Goal: Task Accomplishment & Management: Complete application form

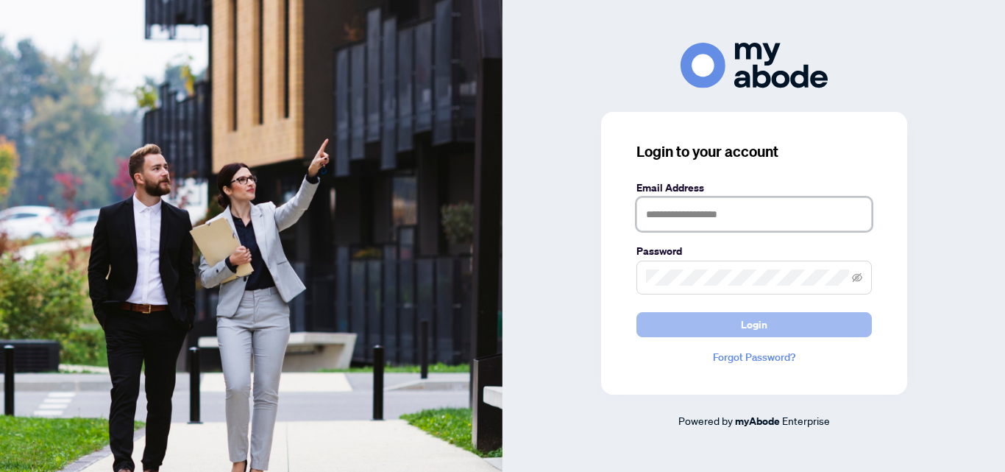
type input "**********"
click at [739, 317] on button "Login" at bounding box center [753, 324] width 235 height 25
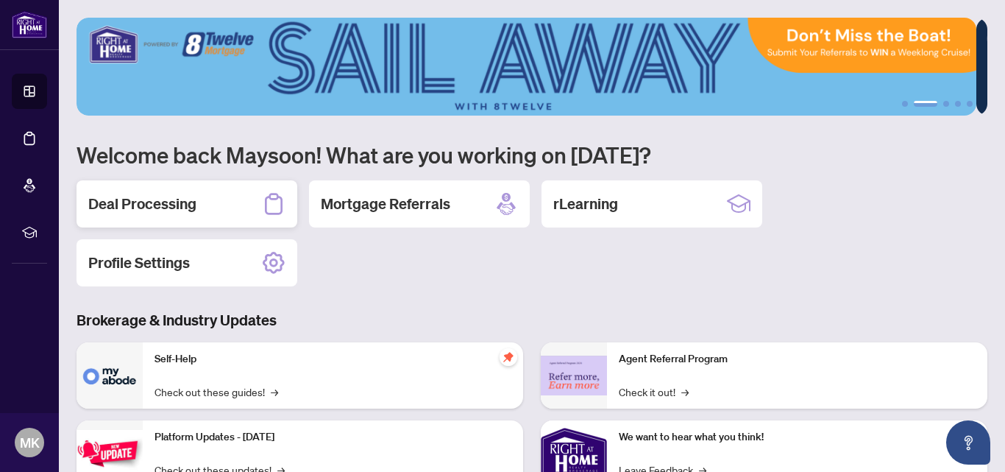
click at [149, 196] on h2 "Deal Processing" at bounding box center [142, 203] width 108 height 21
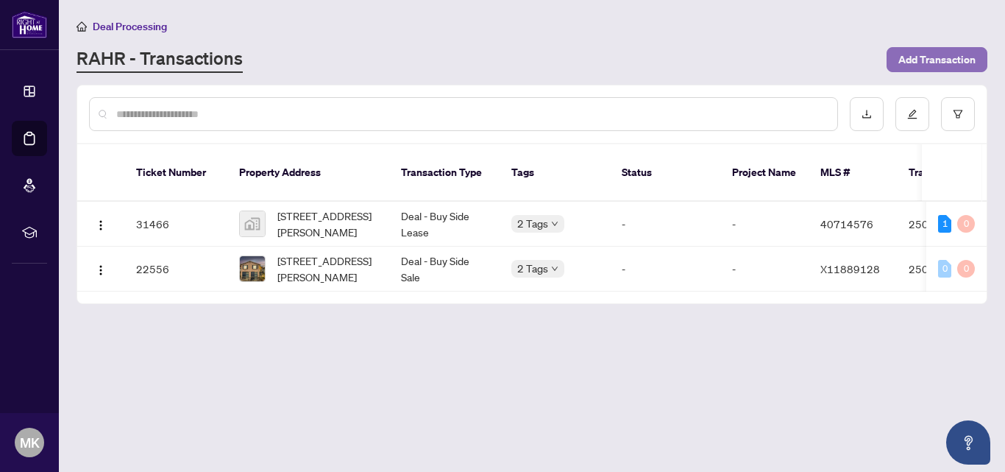
click at [924, 54] on span "Add Transaction" at bounding box center [936, 60] width 77 height 24
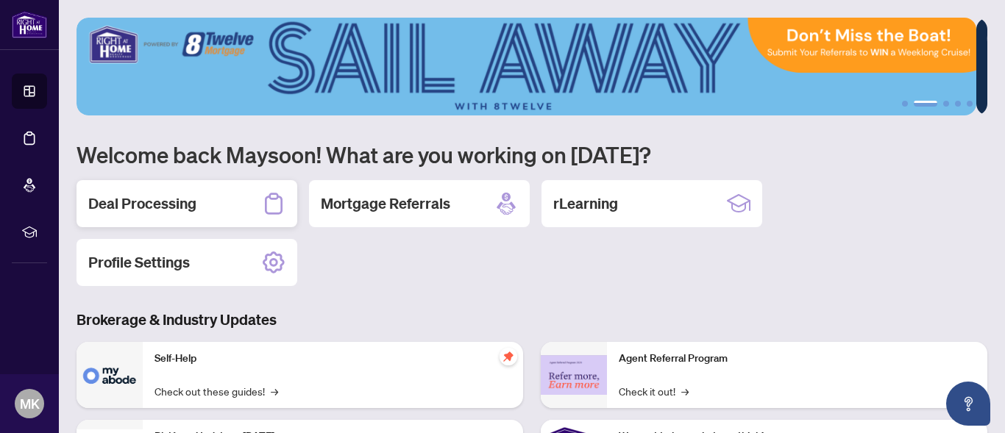
click at [183, 198] on h2 "Deal Processing" at bounding box center [142, 203] width 108 height 21
click at [183, 198] on main "1 2 3 4 5 Welcome back Maysoon! What are you working on [DATE]? Deal Processing…" at bounding box center [532, 216] width 946 height 433
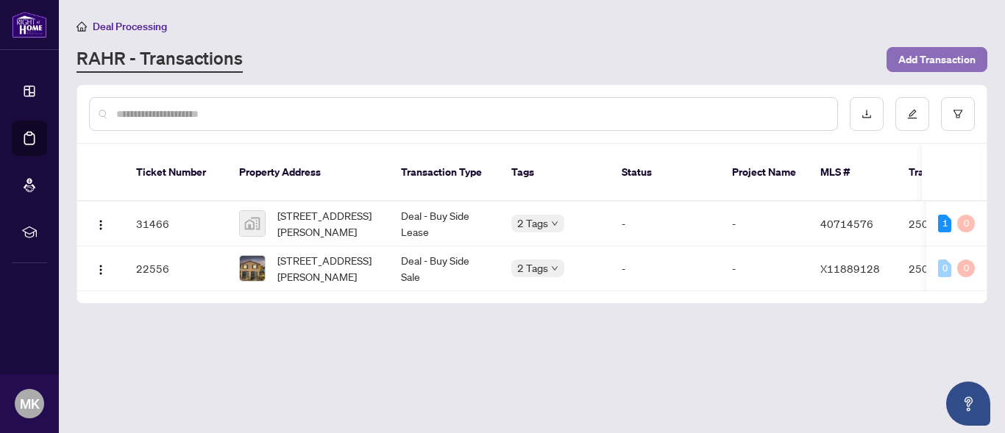
click at [925, 57] on span "Add Transaction" at bounding box center [936, 60] width 77 height 24
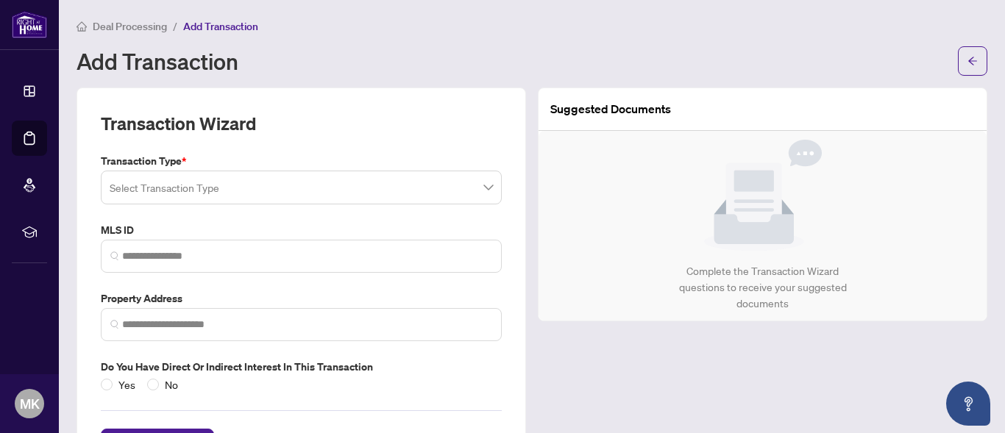
click at [485, 55] on div "Add Transaction" at bounding box center [513, 61] width 872 height 24
click at [121, 187] on input "search" at bounding box center [295, 190] width 370 height 32
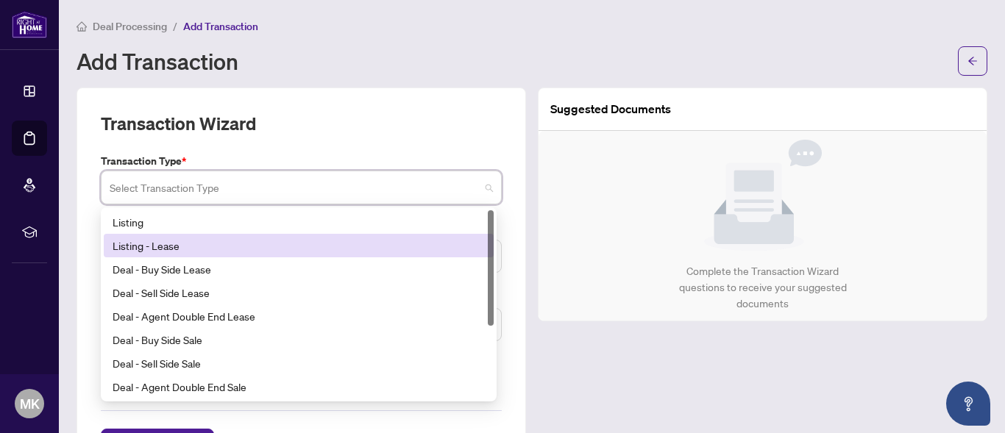
click at [163, 246] on div "Listing - Lease" at bounding box center [299, 246] width 372 height 16
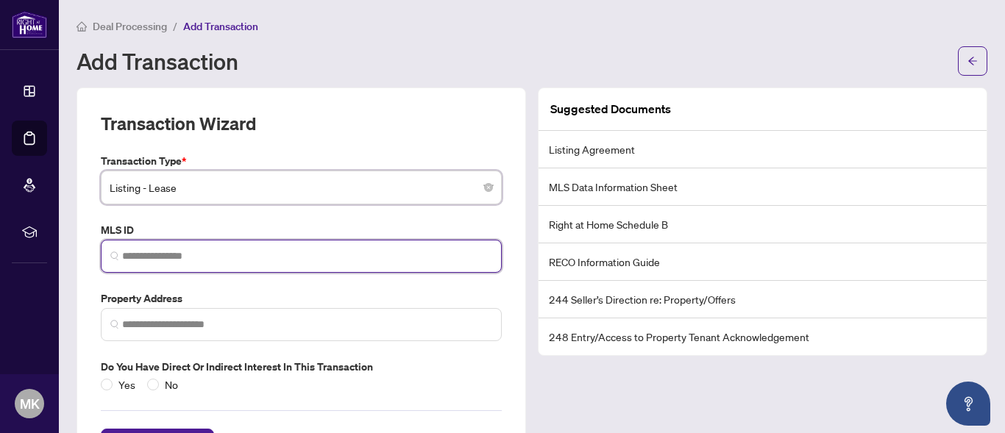
click at [128, 250] on input "search" at bounding box center [307, 256] width 370 height 15
paste input "*********"
type input "*********"
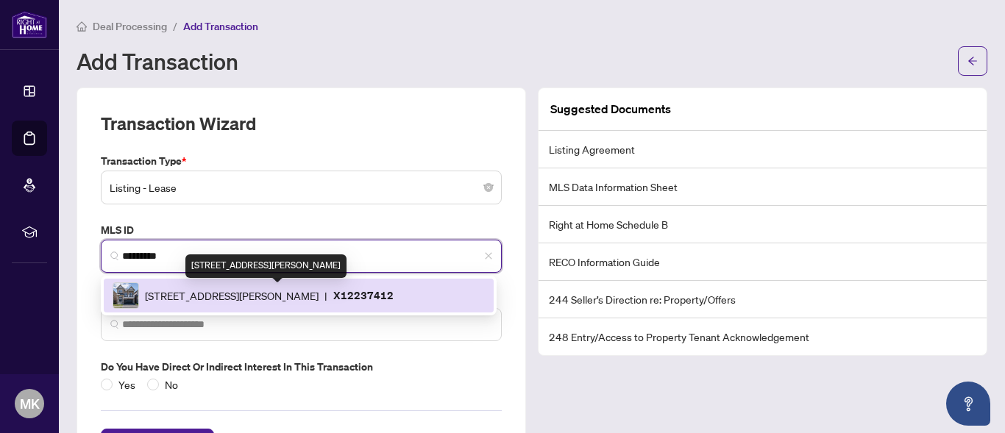
click at [319, 291] on span "[STREET_ADDRESS][PERSON_NAME]" at bounding box center [232, 296] width 174 height 16
type input "**********"
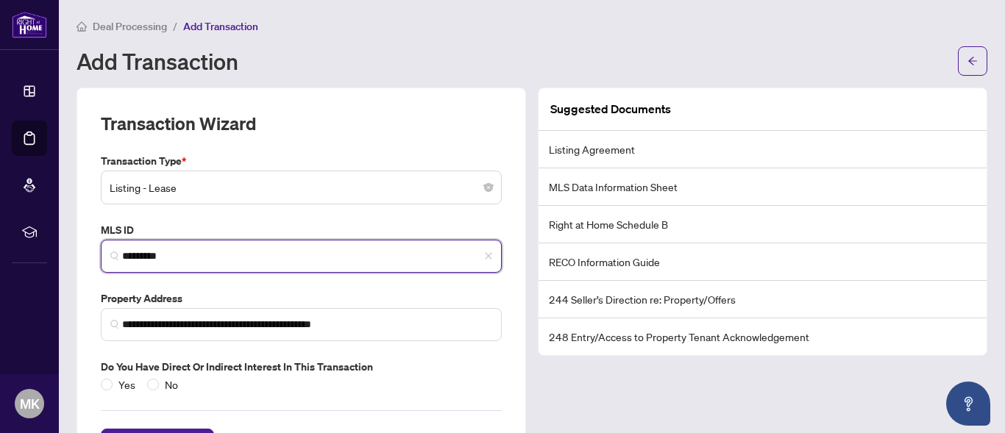
type input "*********"
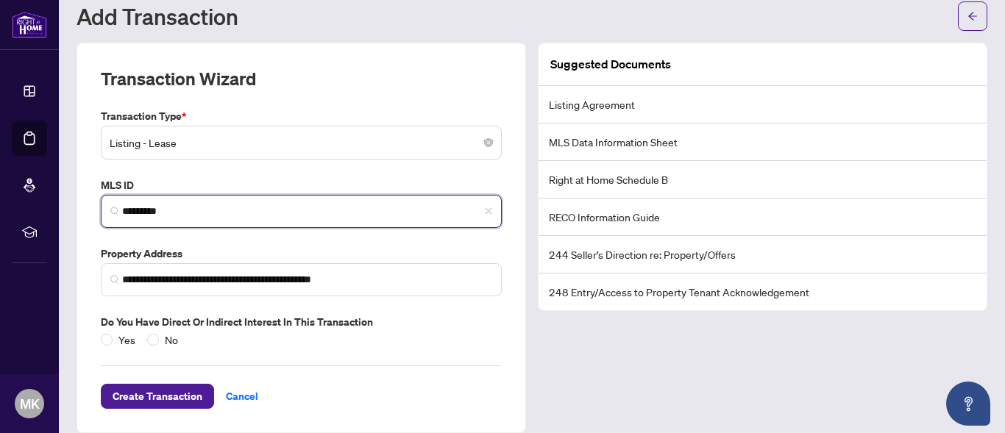
scroll to position [62, 0]
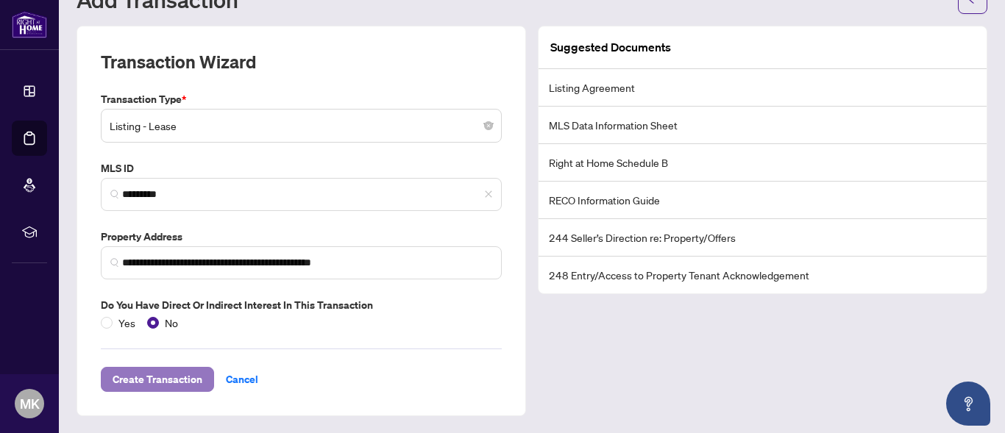
click at [157, 379] on span "Create Transaction" at bounding box center [158, 380] width 90 height 24
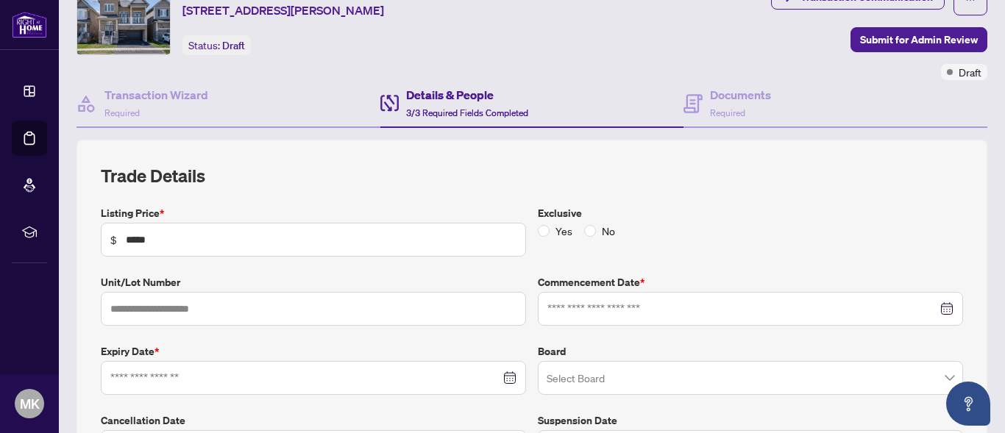
type input "**********"
click at [387, 160] on div "**********" at bounding box center [532, 314] width 911 height 349
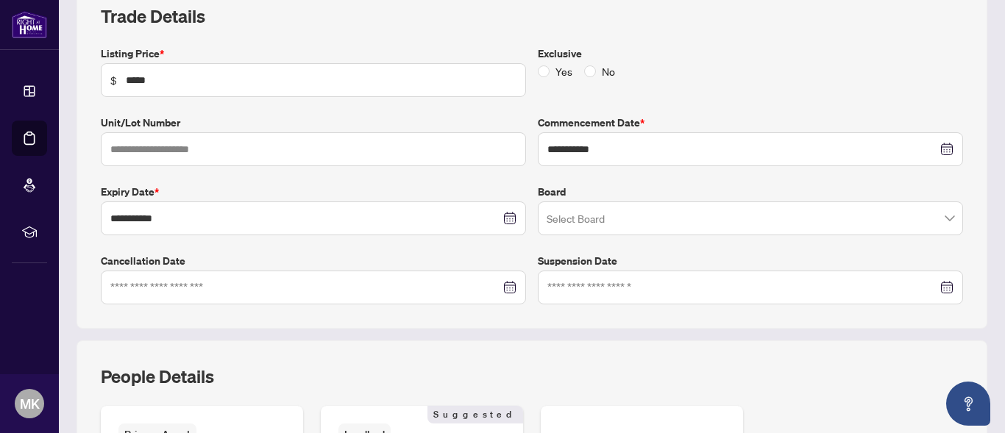
scroll to position [222, 0]
click at [705, 34] on div "**********" at bounding box center [532, 154] width 862 height 300
click at [943, 143] on icon "close-circle" at bounding box center [948, 148] width 10 height 10
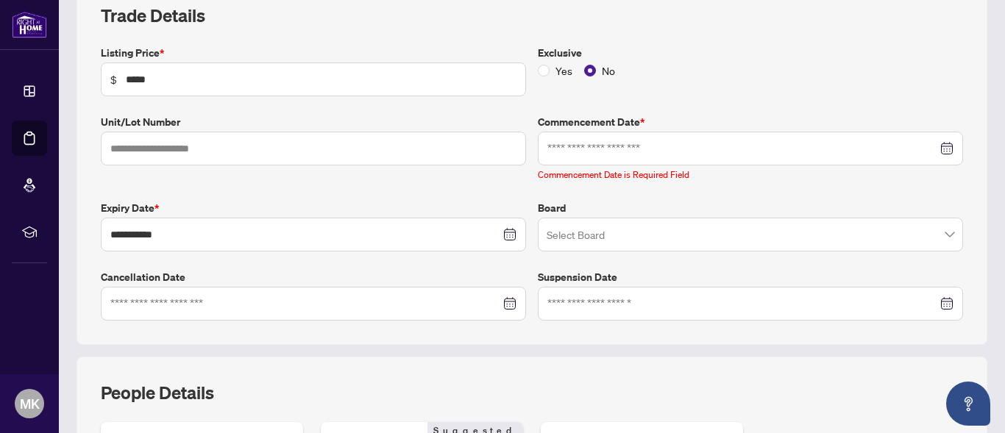
click at [641, 32] on div "**********" at bounding box center [532, 162] width 862 height 317
click at [933, 143] on div at bounding box center [750, 148] width 406 height 16
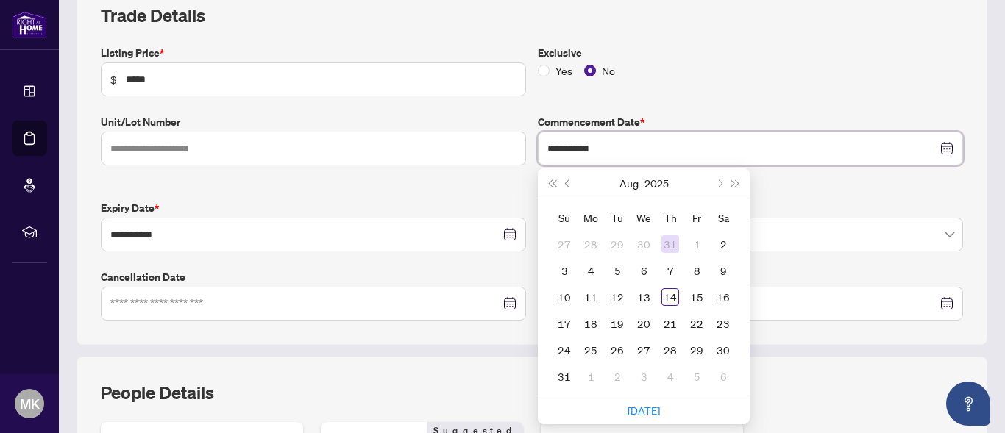
type input "**********"
click at [715, 182] on span "Next month (PageDown)" at bounding box center [718, 182] width 7 height 7
type input "**********"
click at [584, 243] on div "1" at bounding box center [591, 244] width 18 height 18
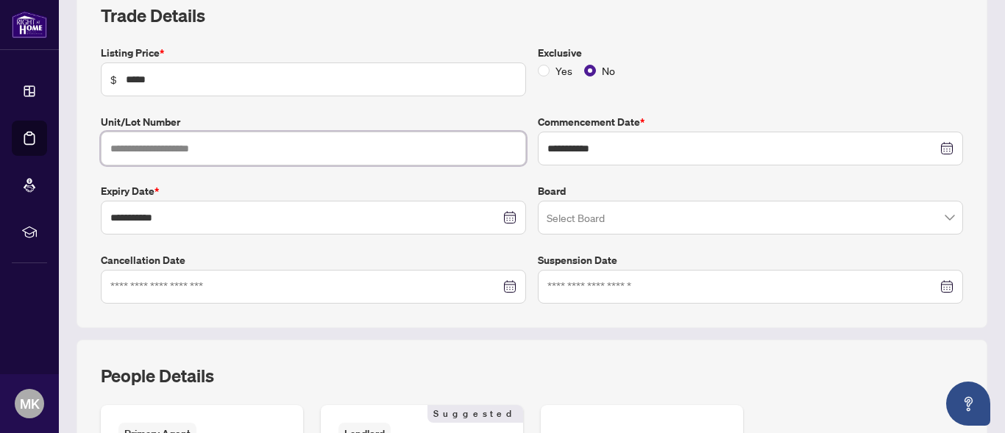
click at [137, 142] on input "text" at bounding box center [313, 149] width 425 height 34
click at [941, 221] on span at bounding box center [751, 218] width 408 height 28
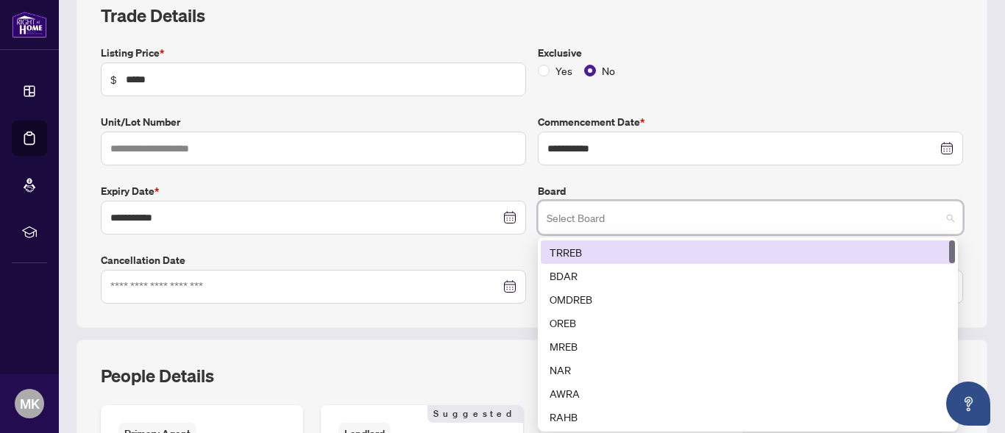
click at [561, 249] on div "TRREB" at bounding box center [747, 252] width 396 height 16
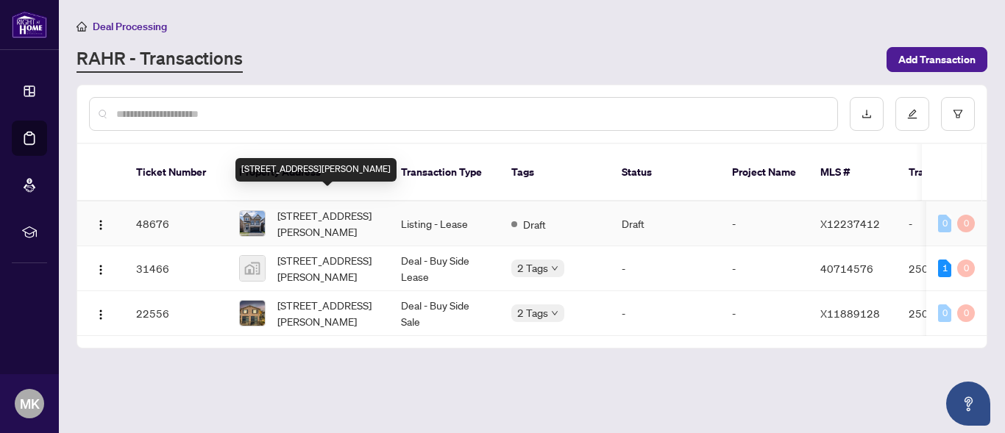
click at [319, 207] on span "[STREET_ADDRESS][PERSON_NAME]" at bounding box center [327, 223] width 100 height 32
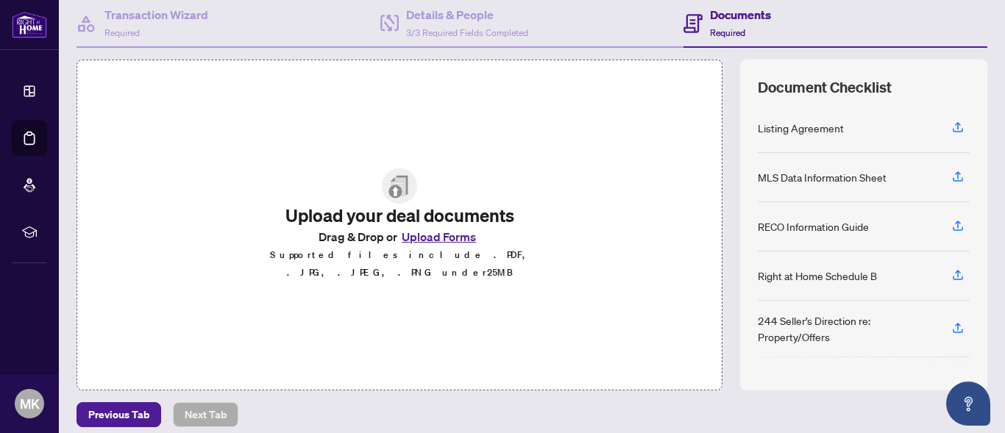
scroll to position [204, 0]
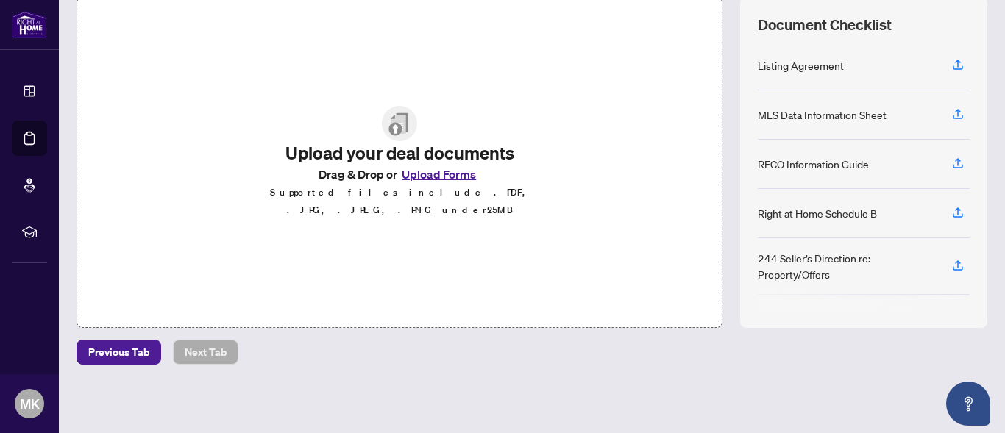
click at [349, 265] on div "Upload your deal documents Drag & Drop or Upload Forms Supported files include …" at bounding box center [400, 162] width 646 height 331
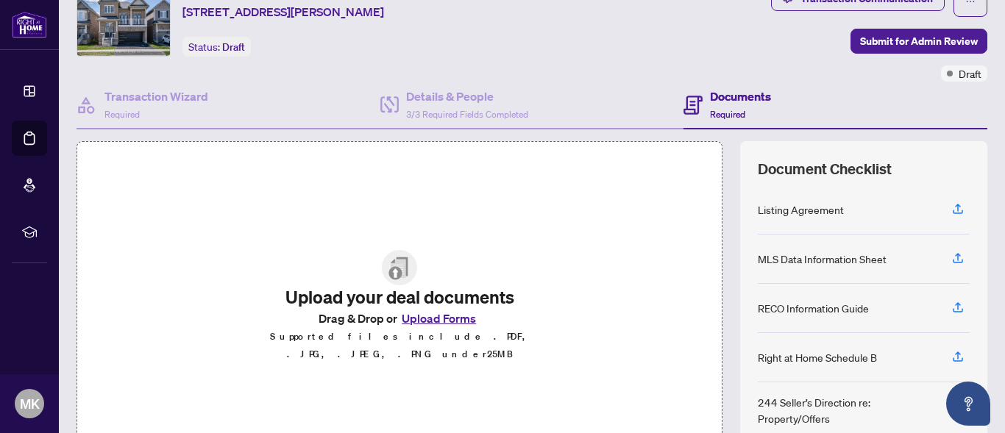
scroll to position [104, 0]
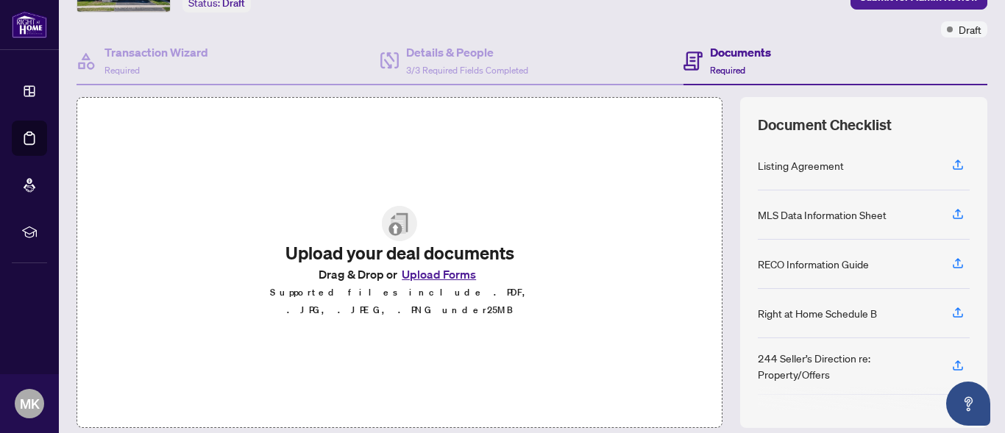
click at [415, 280] on button "Upload Forms" at bounding box center [438, 274] width 83 height 19
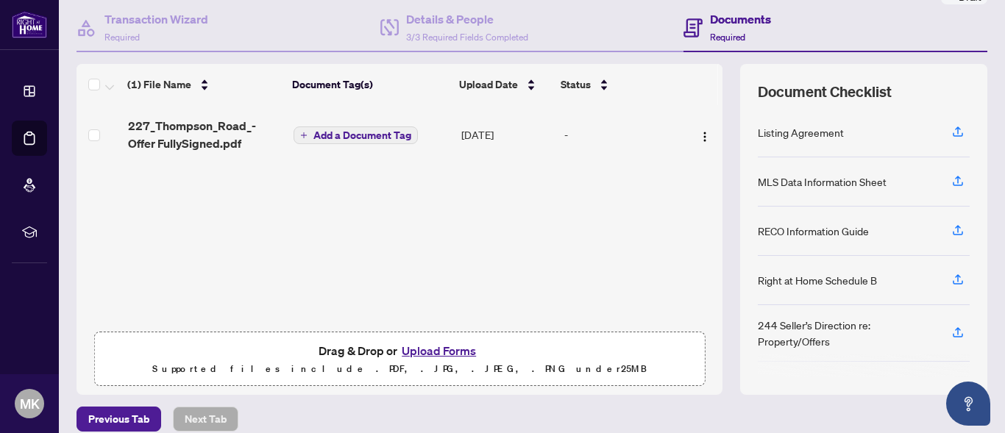
scroll to position [138, 0]
click at [446, 349] on button "Upload Forms" at bounding box center [438, 350] width 83 height 19
click at [410, 345] on button "Upload Forms" at bounding box center [438, 350] width 83 height 19
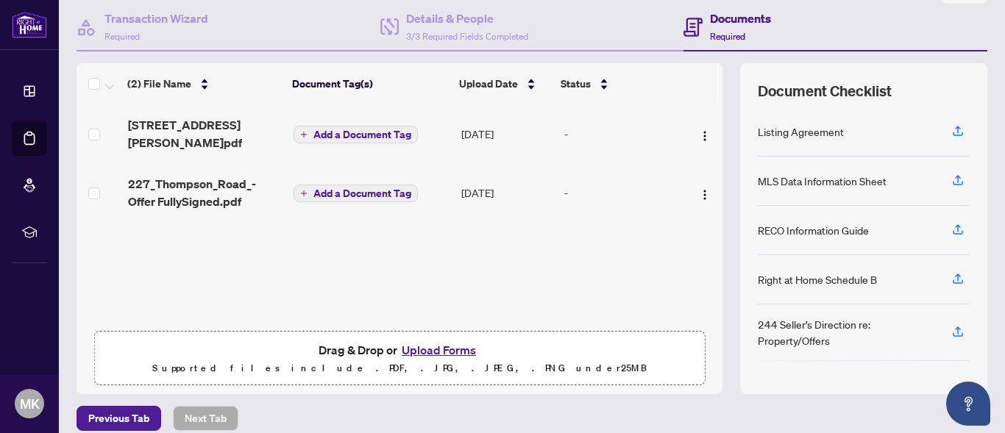
click at [414, 348] on button "Upload Forms" at bounding box center [438, 350] width 83 height 19
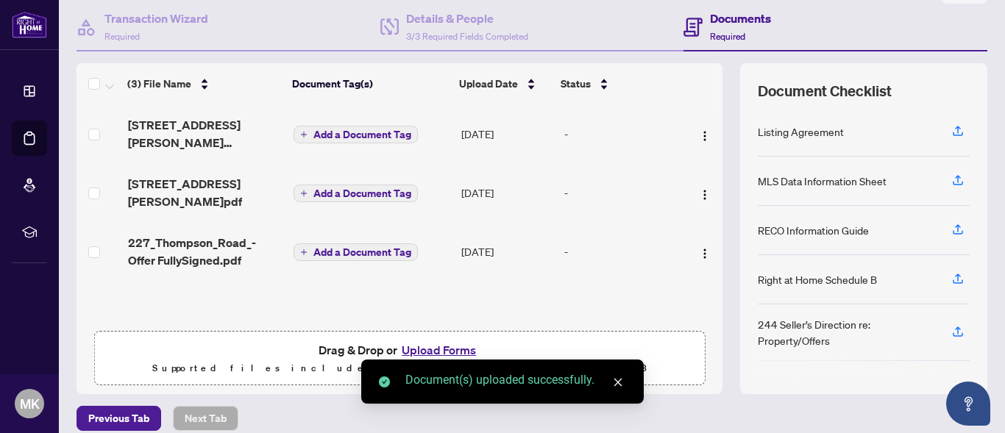
click at [421, 346] on button "Upload Forms" at bounding box center [438, 350] width 83 height 19
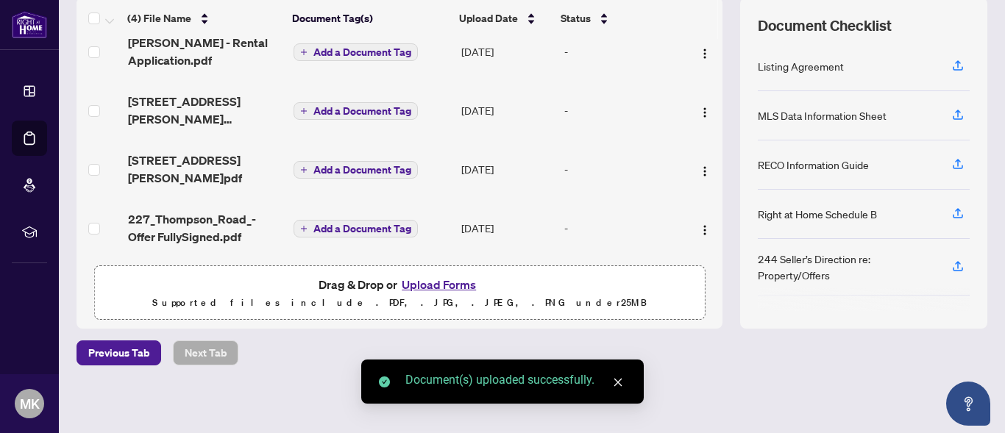
scroll to position [204, 0]
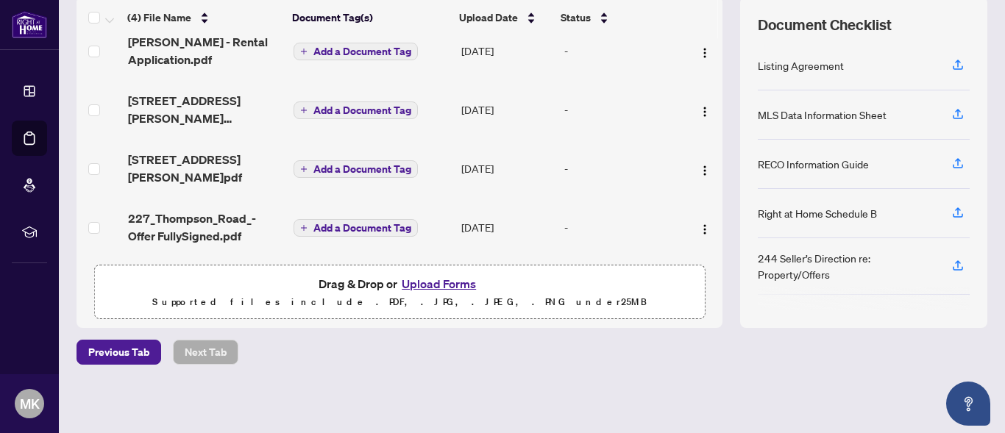
click at [441, 280] on button "Upload Forms" at bounding box center [438, 283] width 83 height 19
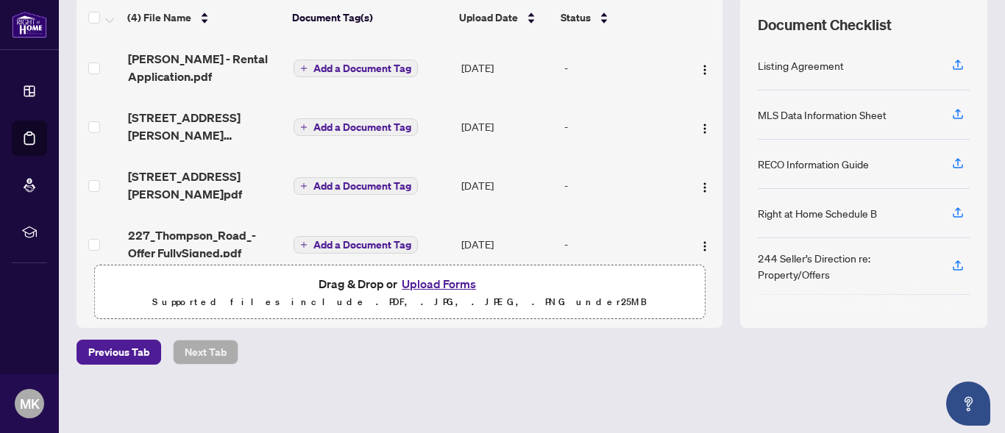
scroll to position [21, 0]
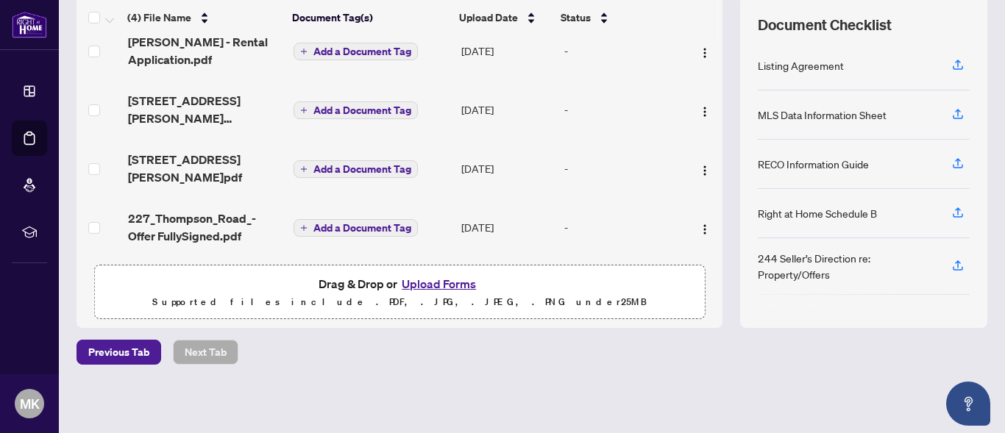
click at [445, 290] on button "Upload Forms" at bounding box center [438, 283] width 83 height 19
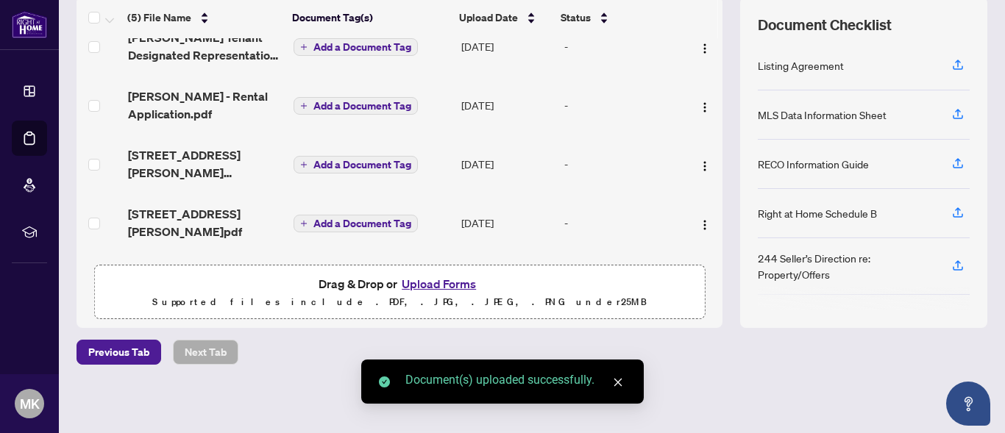
click at [434, 283] on button "Upload Forms" at bounding box center [438, 283] width 83 height 19
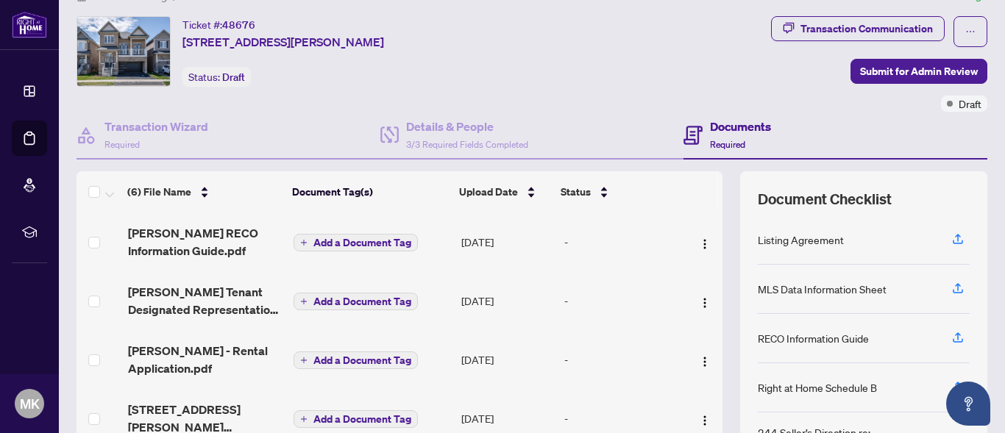
scroll to position [0, 0]
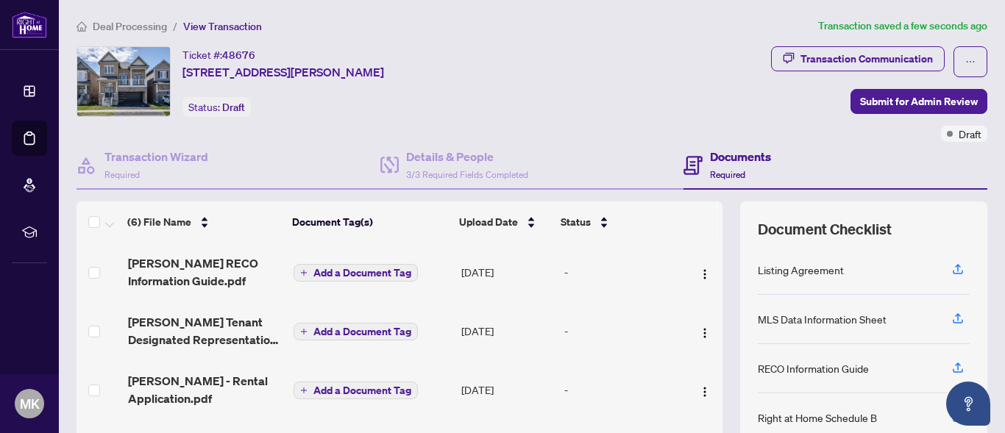
click at [345, 270] on span "Add a Document Tag" at bounding box center [362, 273] width 98 height 10
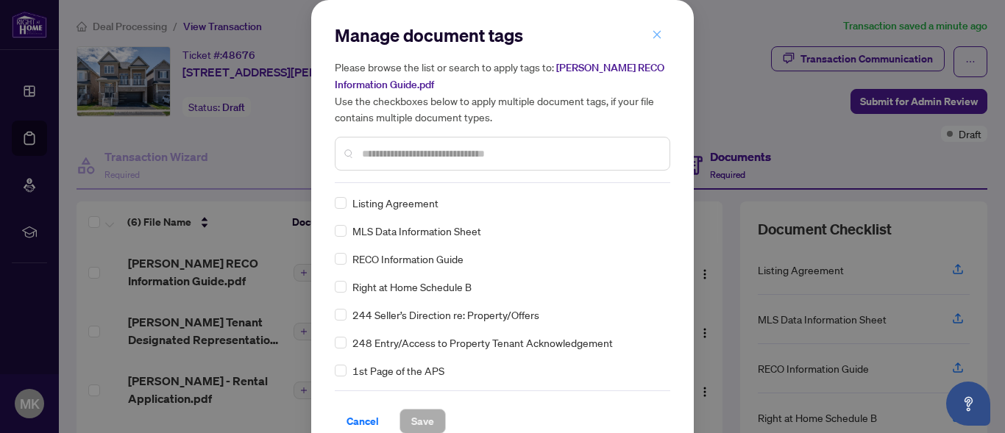
drag, startPoint x: 655, startPoint y: 37, endPoint x: 645, endPoint y: 25, distance: 15.6
click at [645, 25] on button "button" at bounding box center [656, 34] width 29 height 25
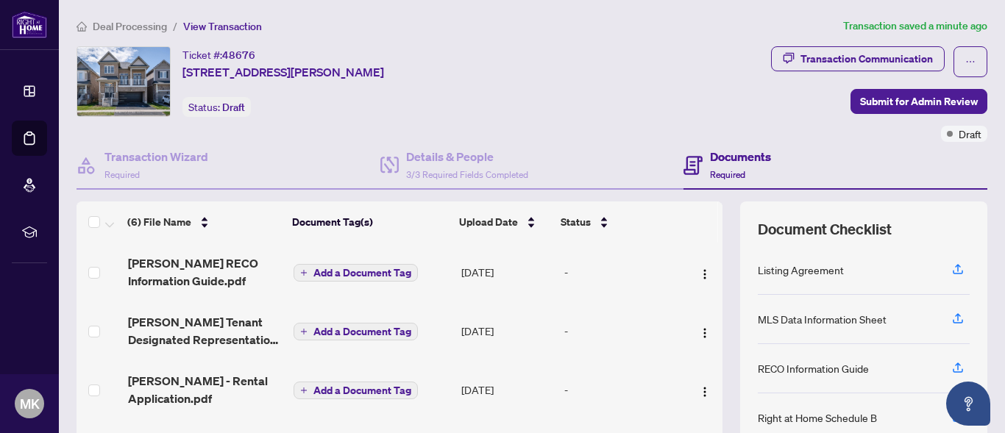
click at [649, 32] on ol "Deal Processing / View Transaction" at bounding box center [457, 26] width 761 height 17
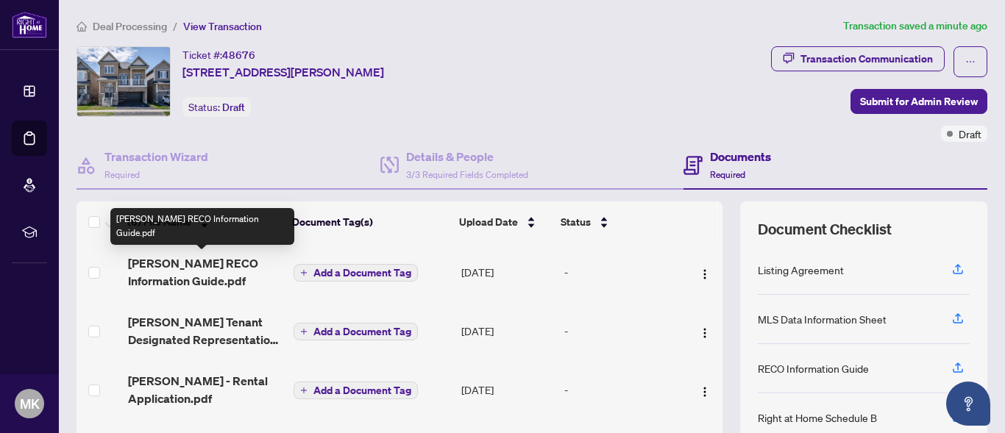
click at [206, 263] on span "[PERSON_NAME] RECO Information Guide.pdf" at bounding box center [205, 272] width 154 height 35
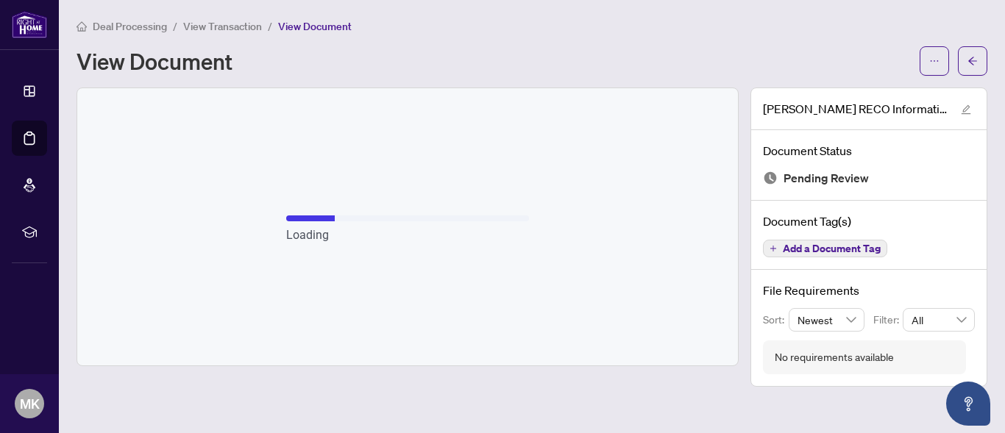
click at [800, 243] on span "Add a Document Tag" at bounding box center [832, 248] width 98 height 10
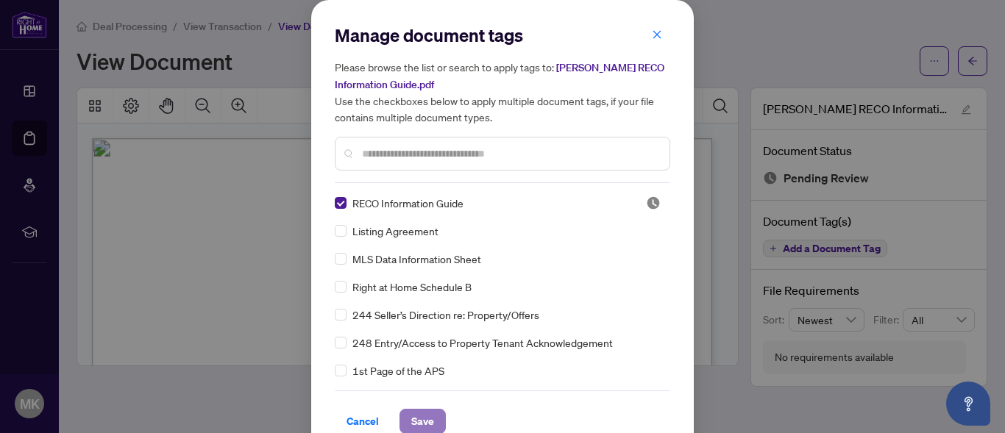
click at [419, 419] on span "Save" at bounding box center [422, 422] width 23 height 24
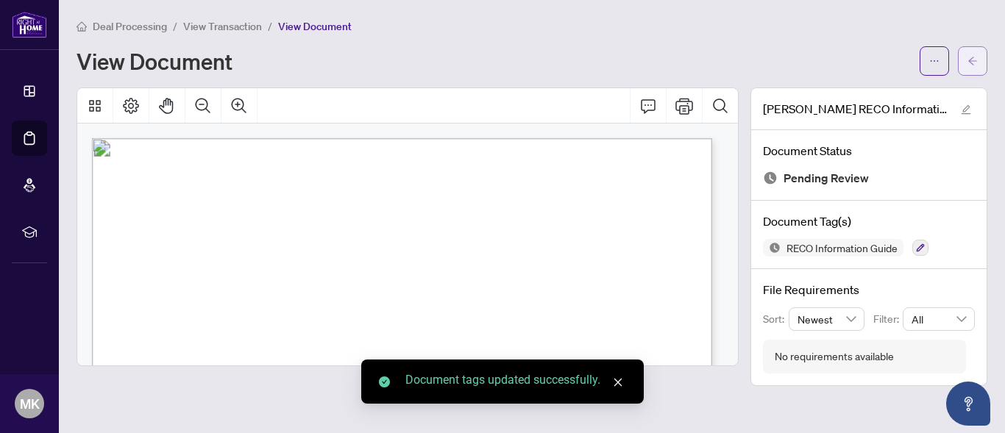
click at [968, 64] on icon "arrow-left" at bounding box center [972, 61] width 10 height 10
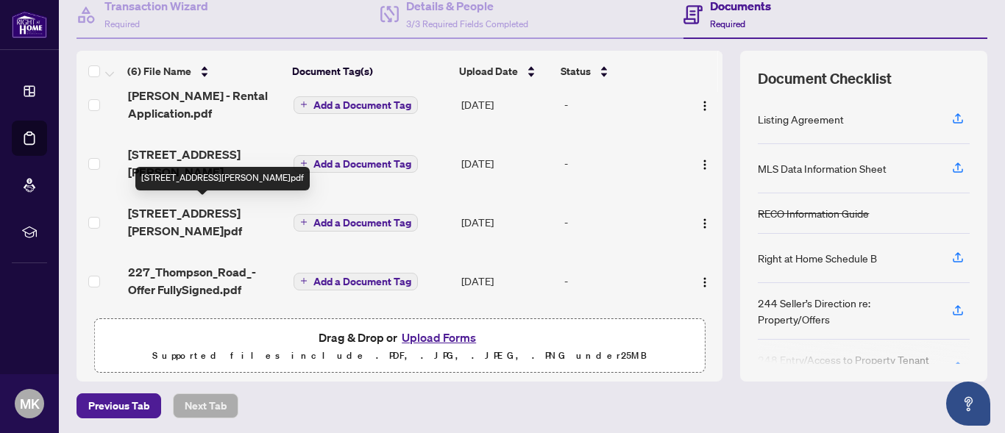
scroll to position [152, 0]
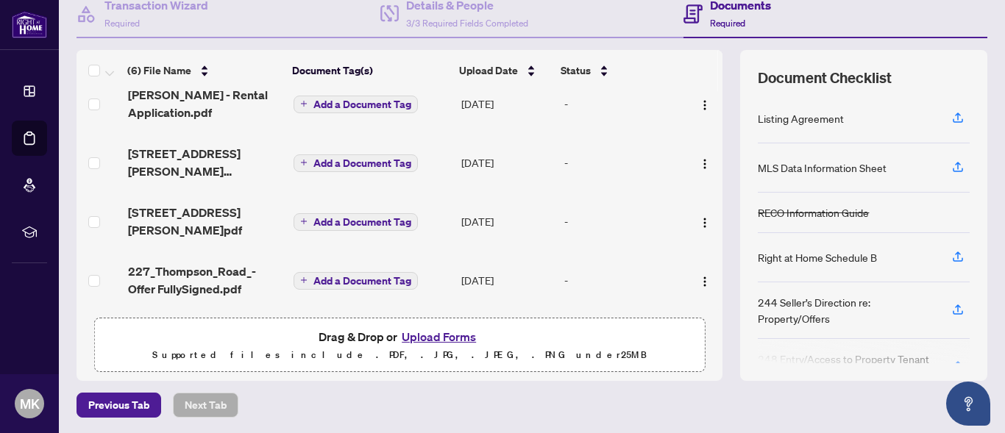
click at [183, 274] on span "227_Thompson_Road_-Offer FullySigned.pdf" at bounding box center [205, 280] width 154 height 35
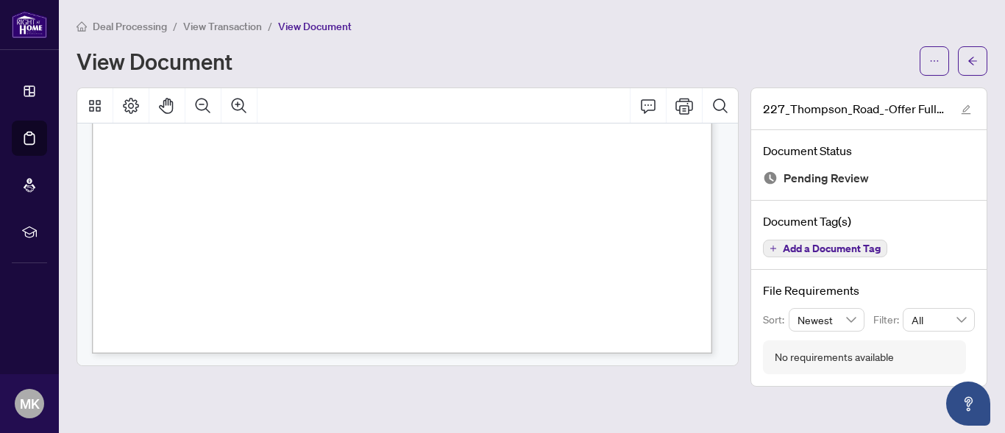
scroll to position [11286, 0]
click at [828, 245] on span "Add a Document Tag" at bounding box center [832, 248] width 98 height 10
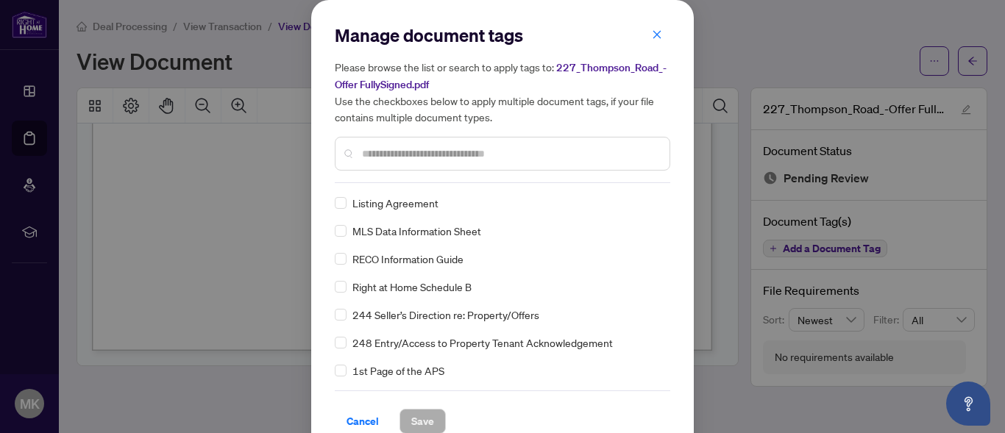
click at [394, 146] on input "text" at bounding box center [510, 154] width 296 height 16
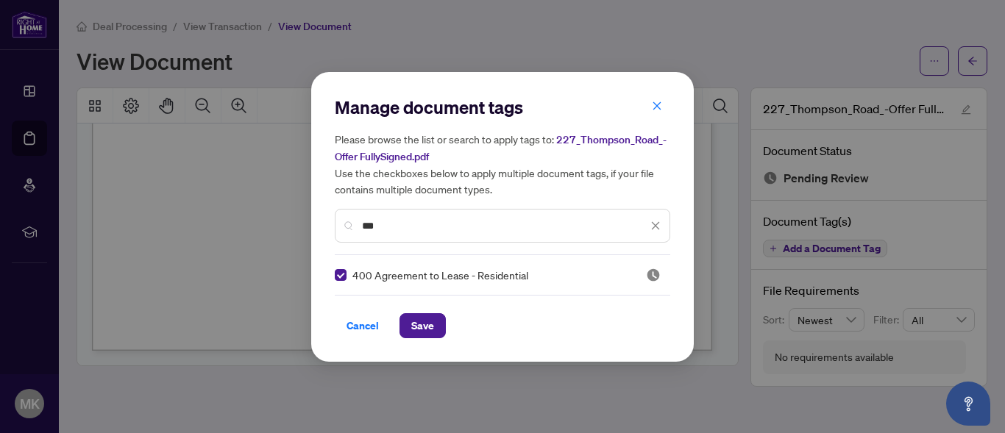
click at [415, 218] on input "***" at bounding box center [504, 226] width 285 height 16
type input "***"
click at [419, 319] on span "Save" at bounding box center [422, 326] width 23 height 24
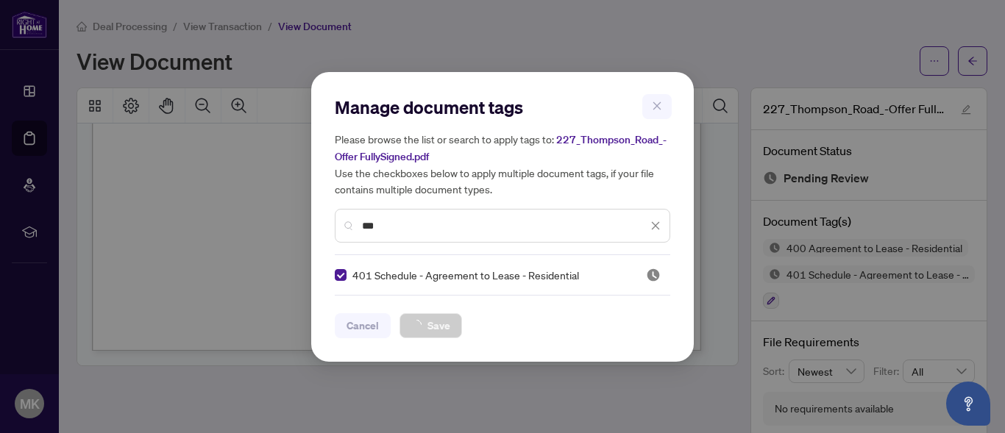
scroll to position [11081, 0]
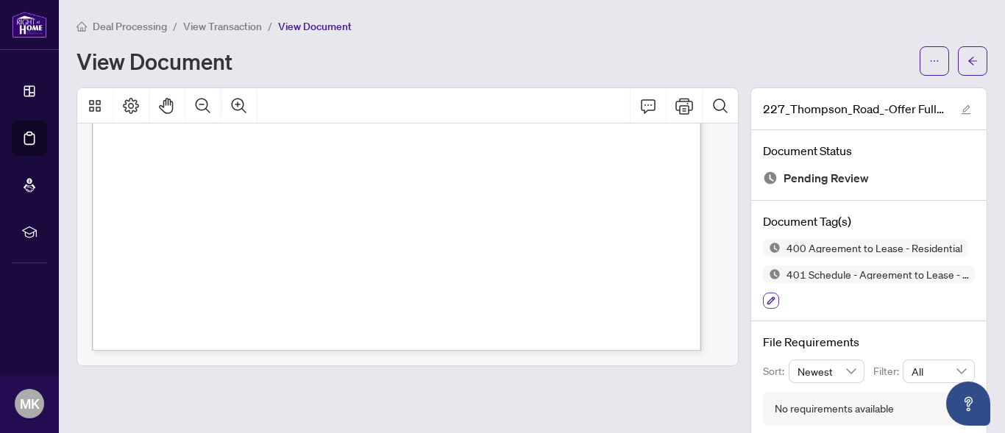
click at [767, 302] on icon "button" at bounding box center [771, 301] width 8 height 8
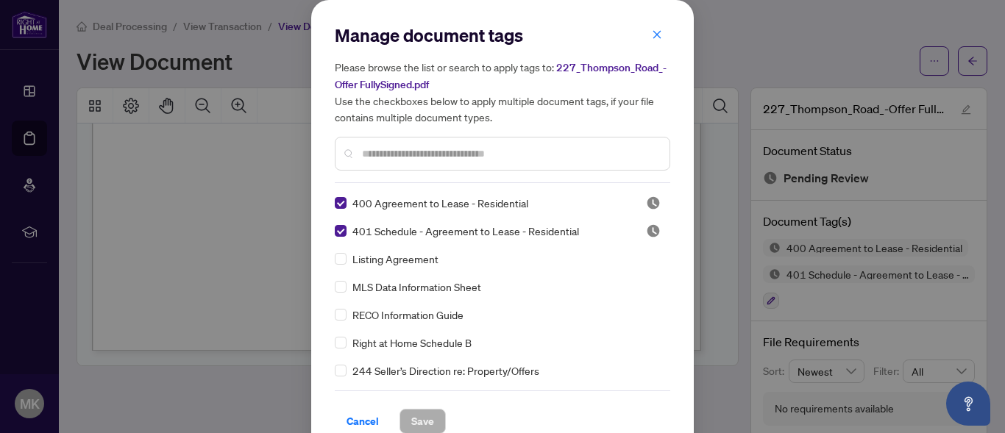
click at [380, 153] on input "text" at bounding box center [510, 154] width 296 height 16
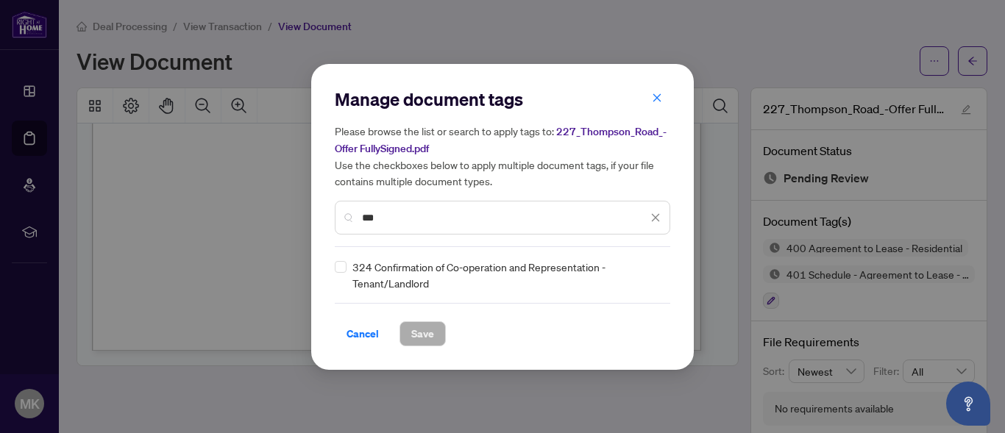
type input "***"
click at [431, 327] on span "Save" at bounding box center [422, 334] width 23 height 24
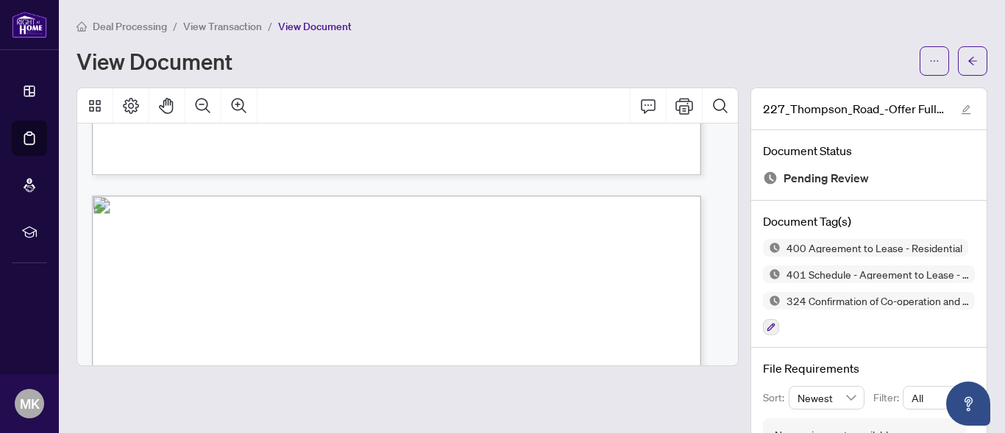
scroll to position [8831, 0]
click at [967, 52] on span "button" at bounding box center [972, 61] width 10 height 24
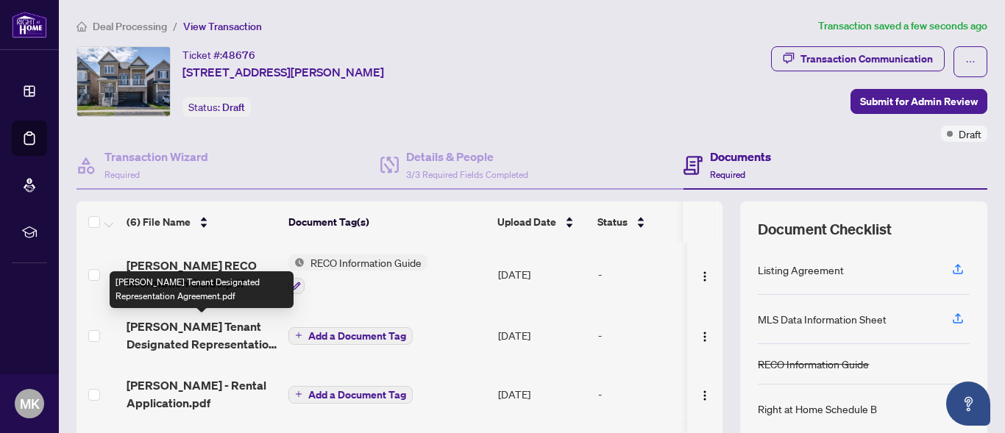
click at [193, 335] on span "[PERSON_NAME] Tenant Designated Representation Agreement.pdf" at bounding box center [202, 335] width 150 height 35
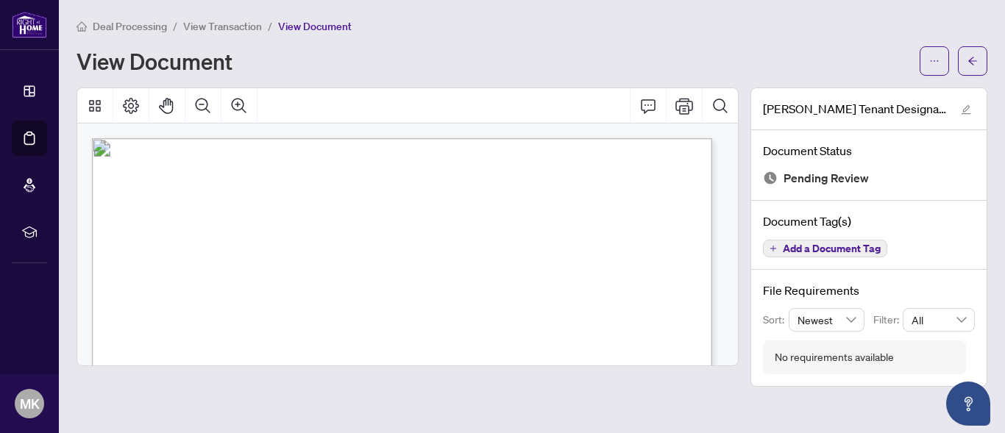
click at [837, 248] on span "Add a Document Tag" at bounding box center [832, 248] width 98 height 10
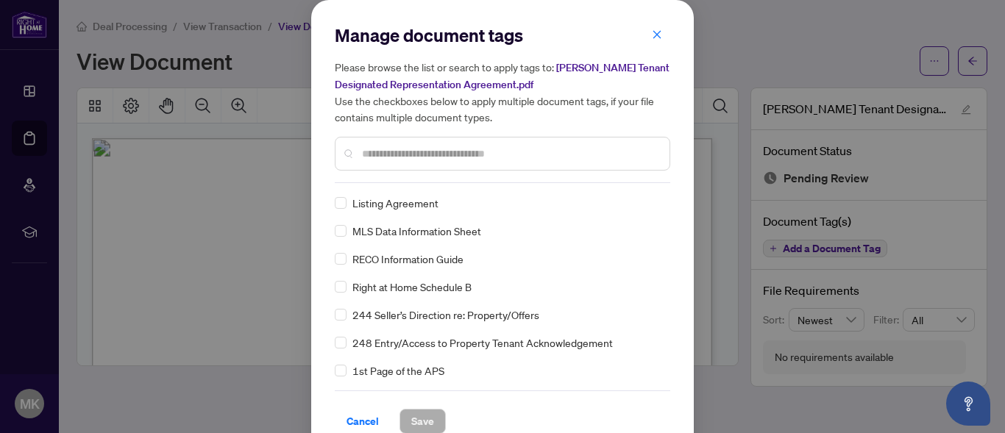
click at [554, 152] on input "text" at bounding box center [510, 154] width 296 height 16
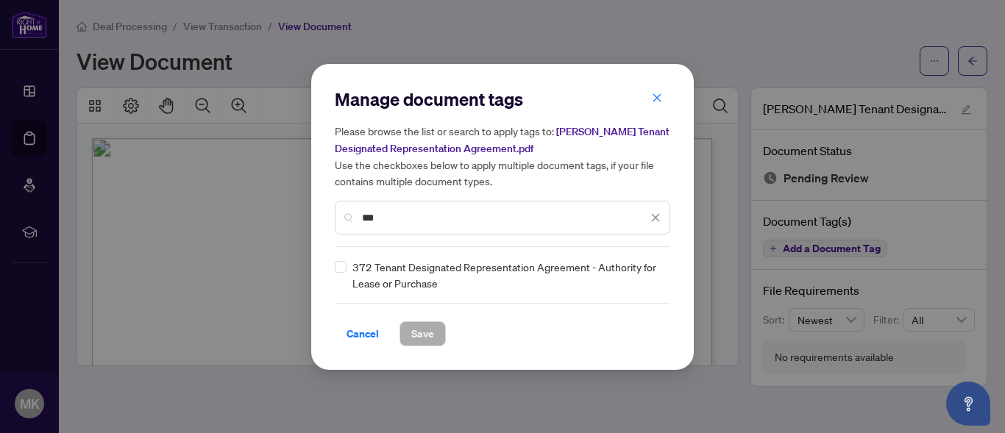
type input "***"
click at [419, 329] on span "Save" at bounding box center [422, 334] width 23 height 24
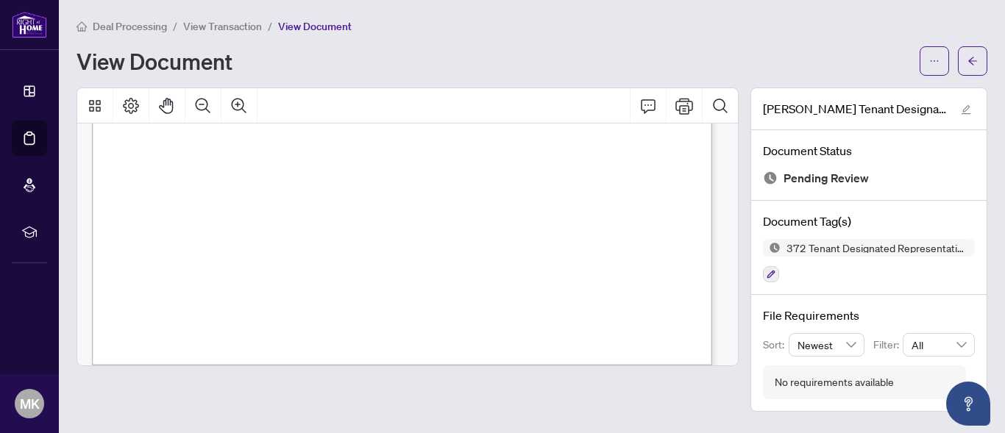
scroll to position [3881, 0]
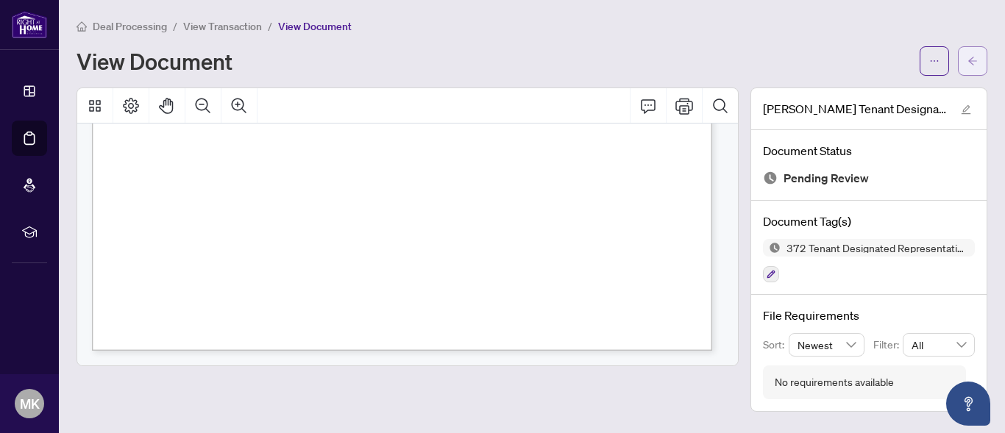
click at [972, 65] on icon "arrow-left" at bounding box center [972, 61] width 10 height 10
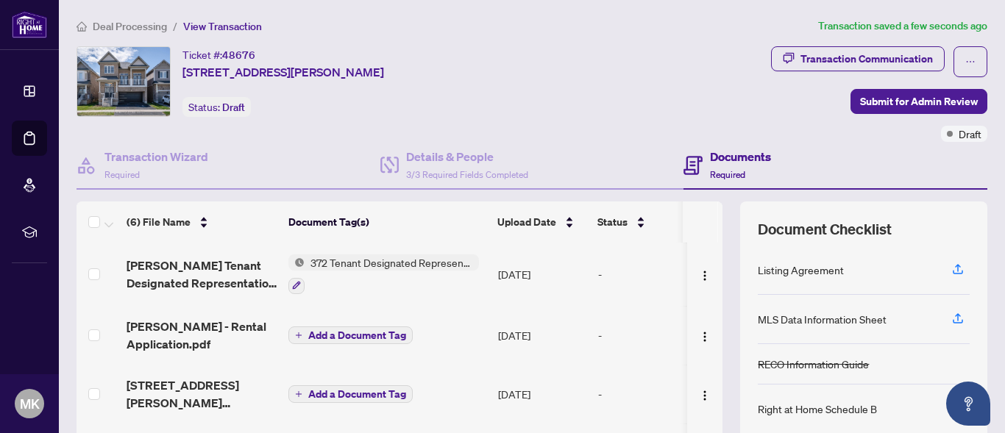
scroll to position [64, 0]
click at [329, 335] on span "Add a Document Tag" at bounding box center [357, 335] width 98 height 10
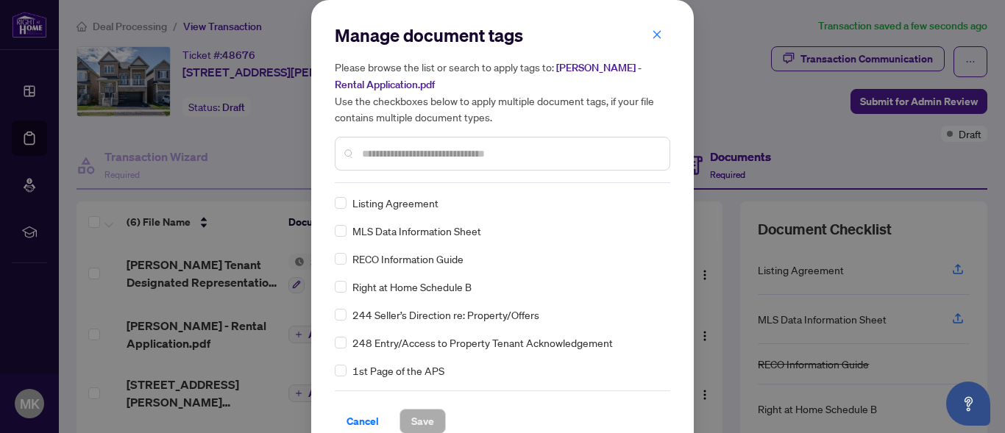
click at [407, 154] on input "text" at bounding box center [510, 154] width 296 height 16
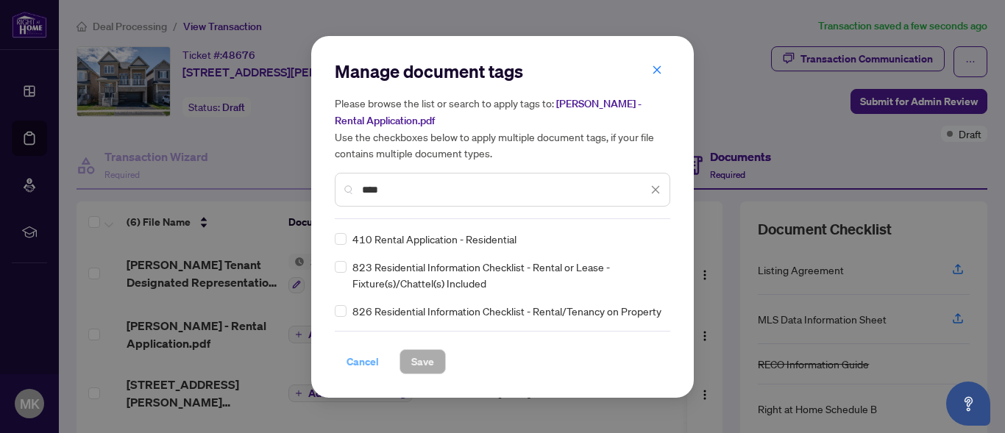
type input "****"
click at [361, 363] on span "Cancel" at bounding box center [362, 362] width 32 height 24
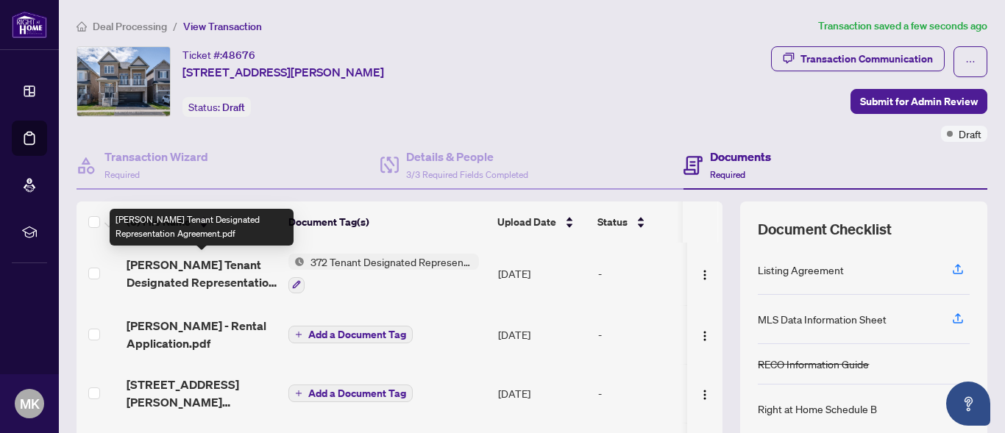
click at [215, 275] on span "[PERSON_NAME] Tenant Designated Representation Agreement.pdf" at bounding box center [202, 273] width 150 height 35
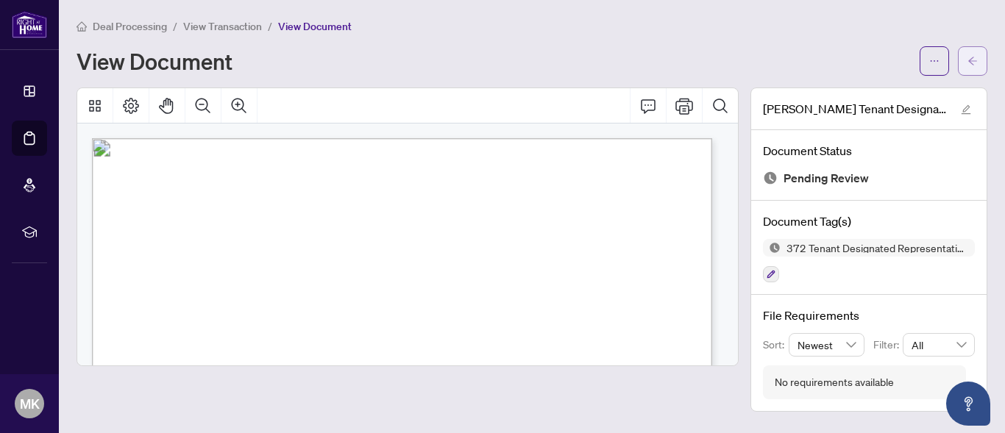
click at [978, 59] on button "button" at bounding box center [972, 60] width 29 height 29
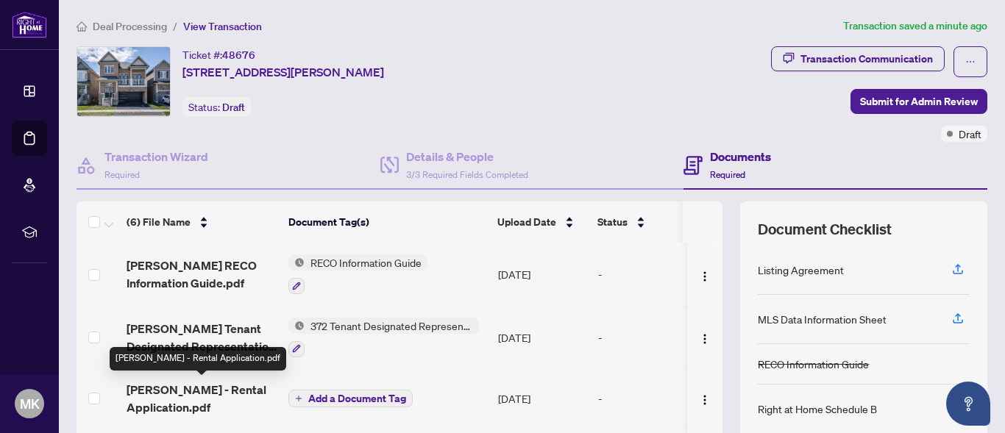
click at [165, 410] on span "[PERSON_NAME] - Rental Application.pdf" at bounding box center [202, 398] width 150 height 35
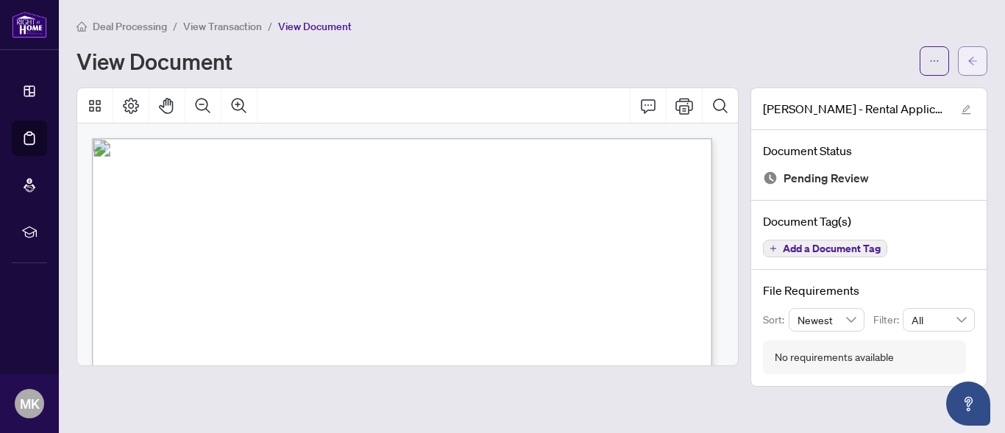
click at [967, 59] on icon "arrow-left" at bounding box center [972, 61] width 10 height 10
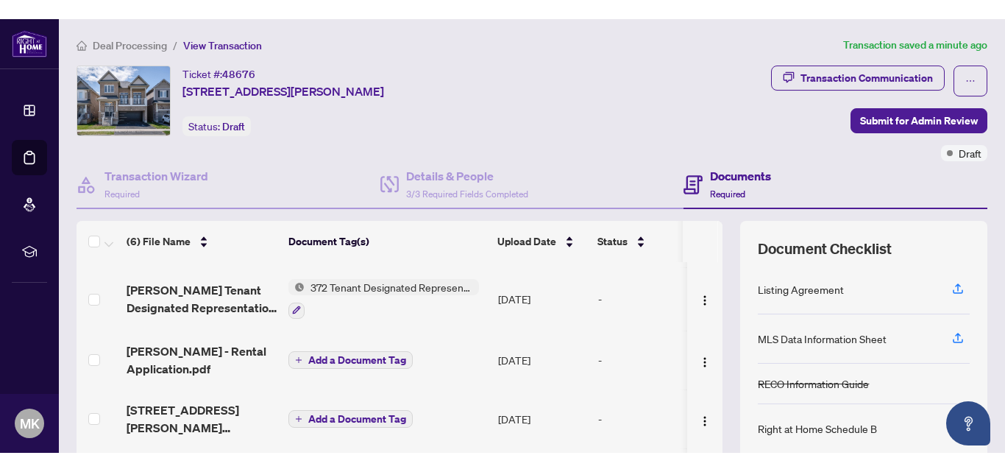
scroll to position [60, 0]
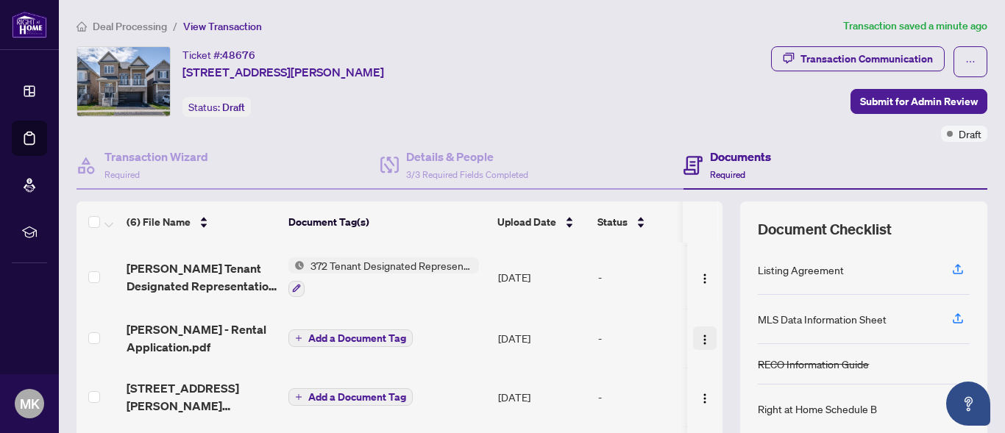
click at [699, 334] on img "button" at bounding box center [705, 340] width 12 height 12
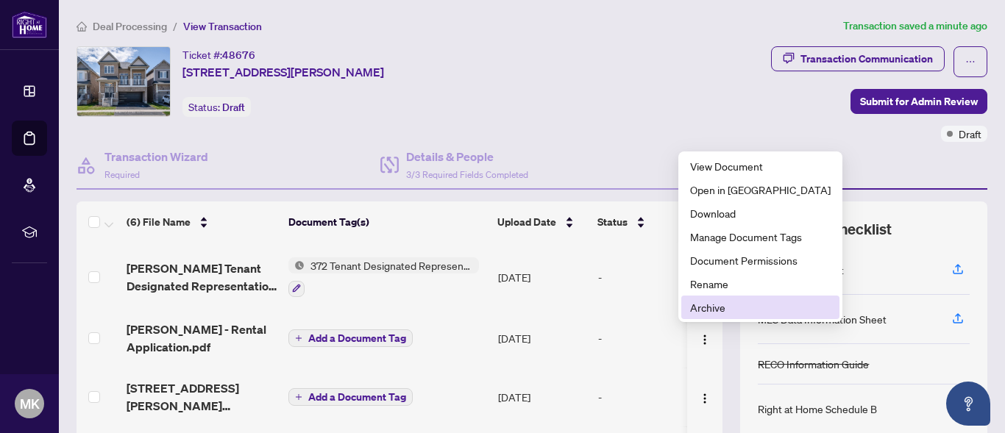
click at [702, 312] on span "Archive" at bounding box center [760, 307] width 140 height 16
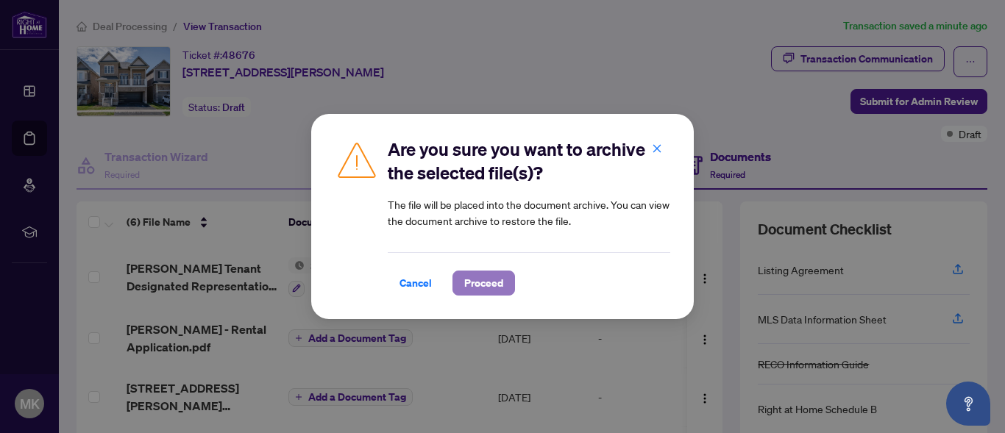
click at [490, 285] on span "Proceed" at bounding box center [483, 283] width 39 height 24
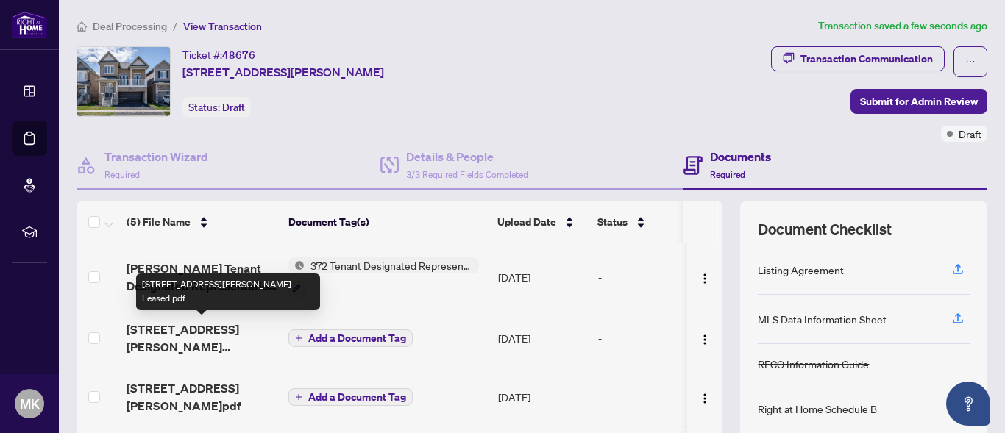
click at [180, 329] on span "[STREET_ADDRESS][PERSON_NAME] Leased.pdf" at bounding box center [202, 338] width 150 height 35
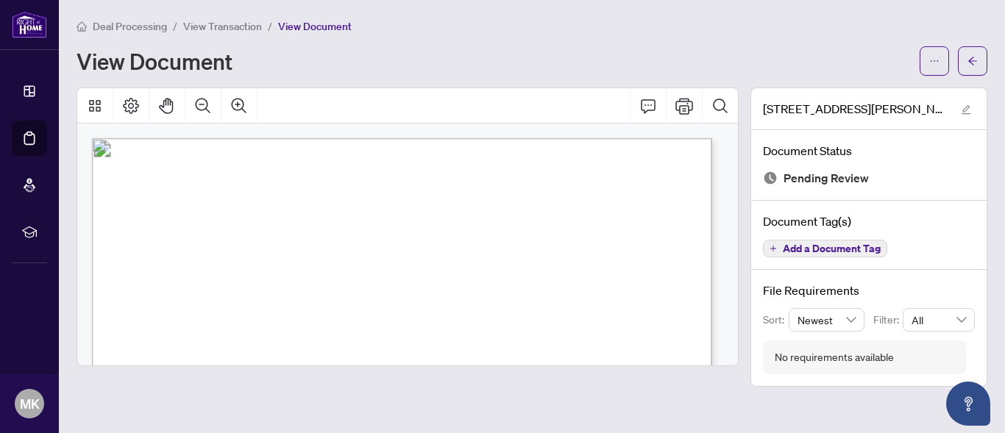
click at [808, 246] on span "Add a Document Tag" at bounding box center [832, 248] width 98 height 10
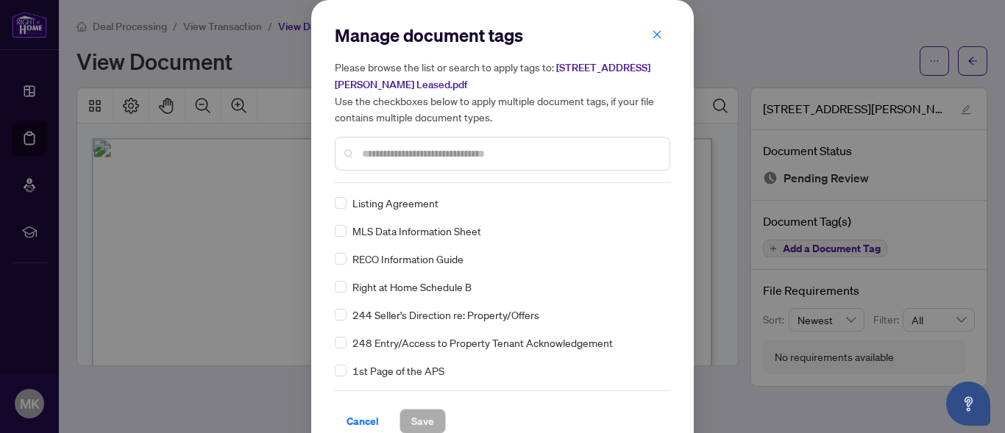
click at [366, 154] on input "text" at bounding box center [510, 154] width 296 height 16
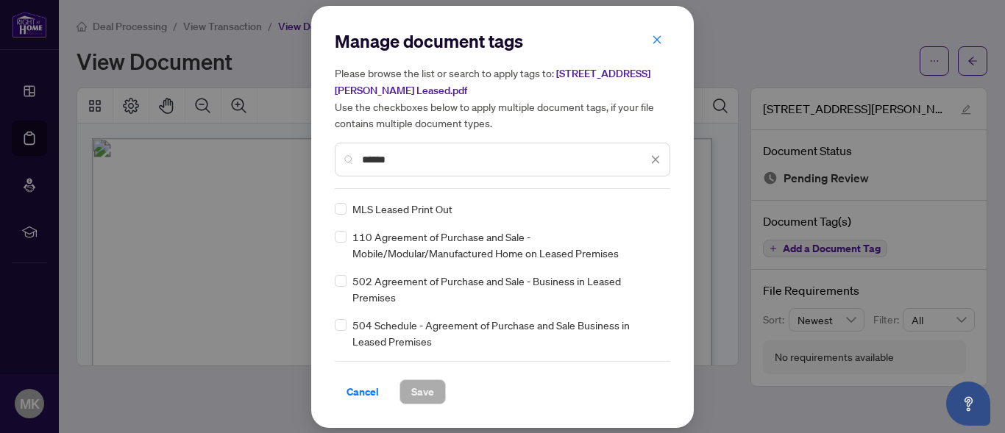
type input "******"
click at [431, 383] on span "Save" at bounding box center [422, 392] width 23 height 24
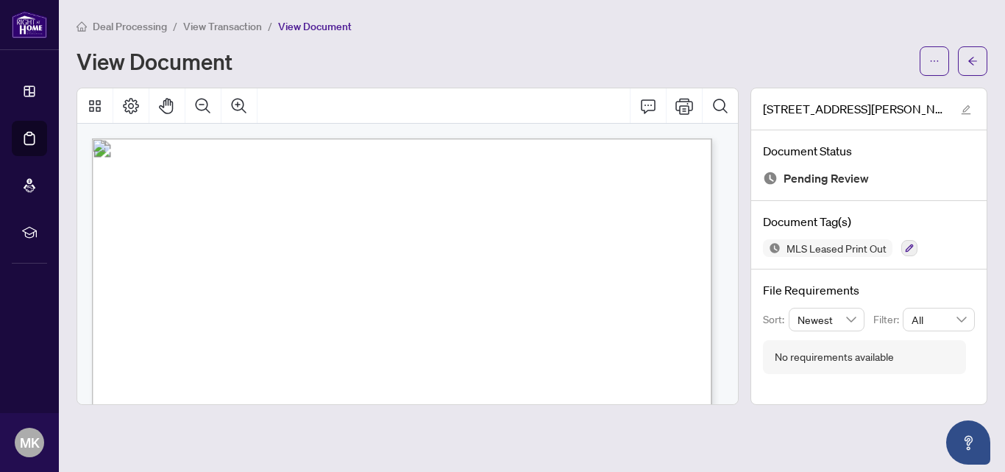
click at [435, 25] on div "Deal Processing / View Transaction / View Document" at bounding box center [532, 26] width 911 height 17
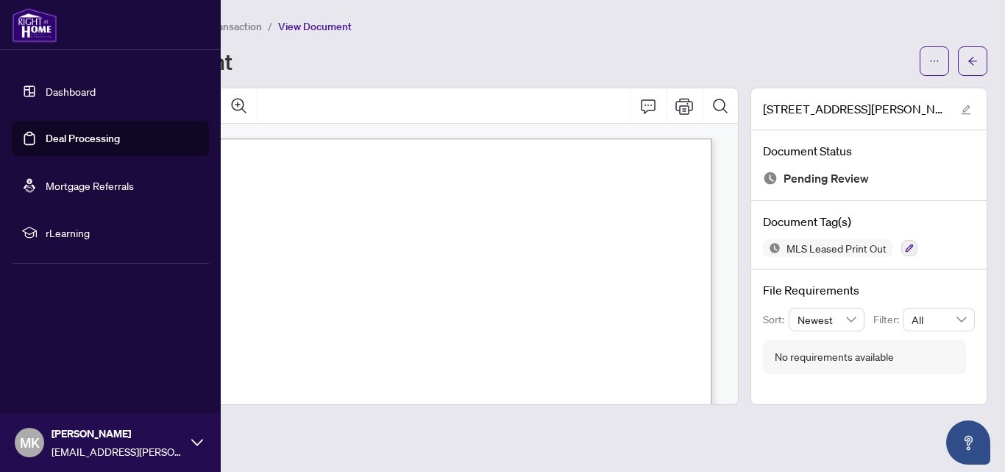
click at [71, 85] on link "Dashboard" at bounding box center [71, 91] width 50 height 13
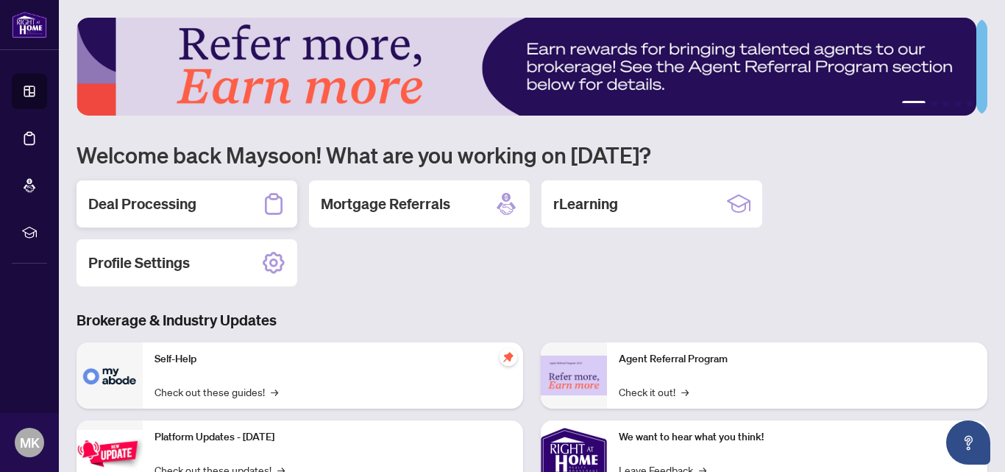
click at [104, 200] on h2 "Deal Processing" at bounding box center [142, 203] width 108 height 21
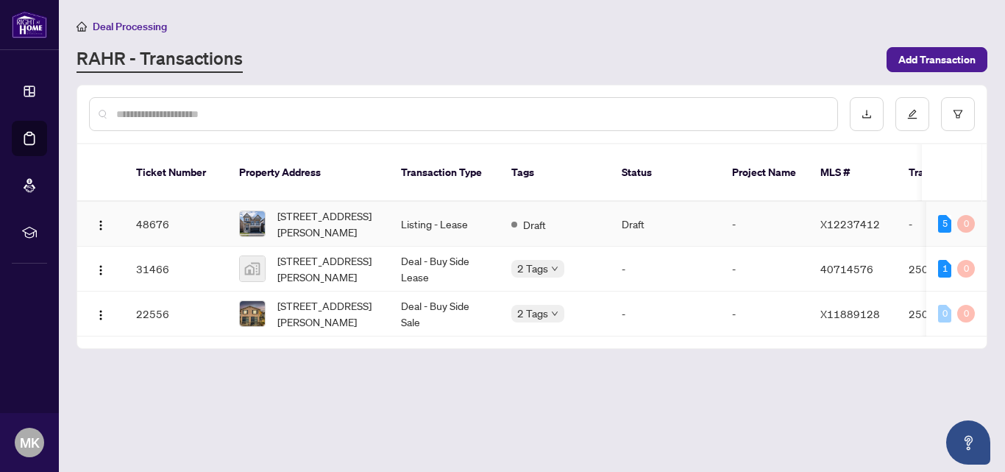
click at [148, 204] on td "48676" at bounding box center [175, 224] width 103 height 45
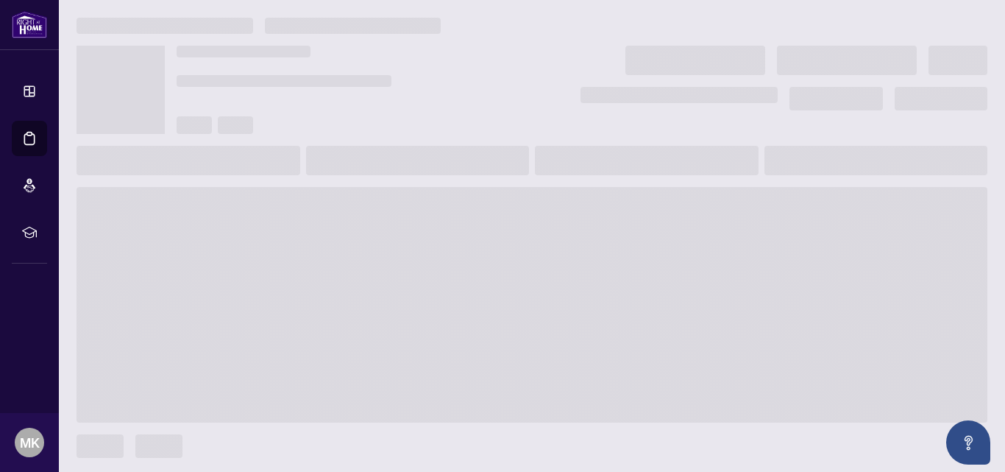
click at [148, 204] on span at bounding box center [532, 304] width 911 height 235
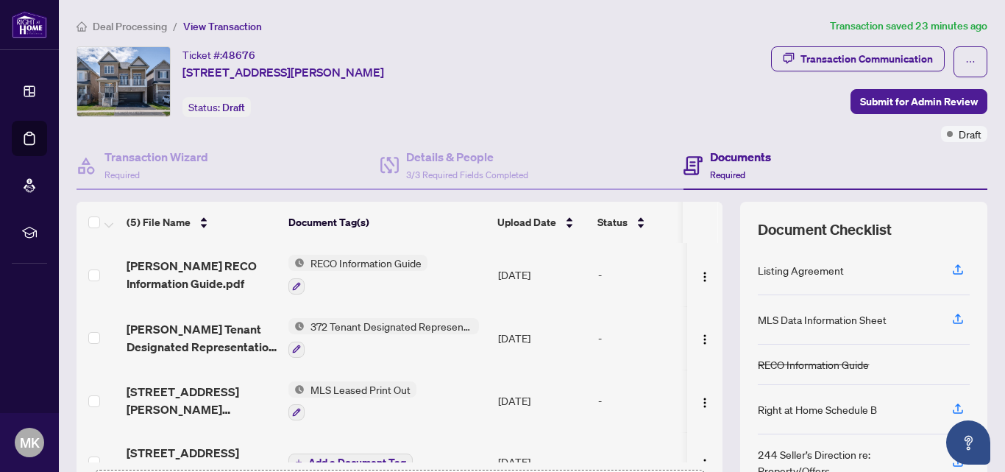
click at [559, 40] on div "Deal Processing / View Transaction Transaction saved 23 minutes ago Ticket #: 4…" at bounding box center [532, 319] width 922 height 603
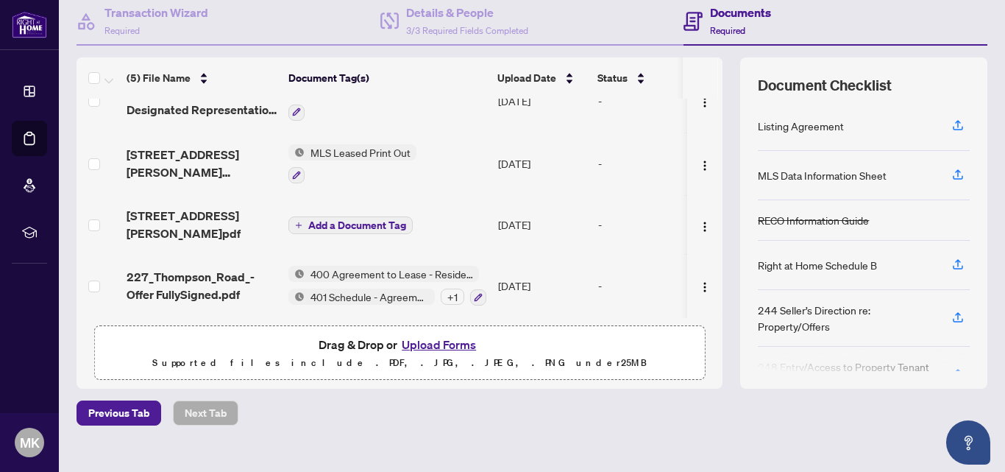
scroll to position [166, 0]
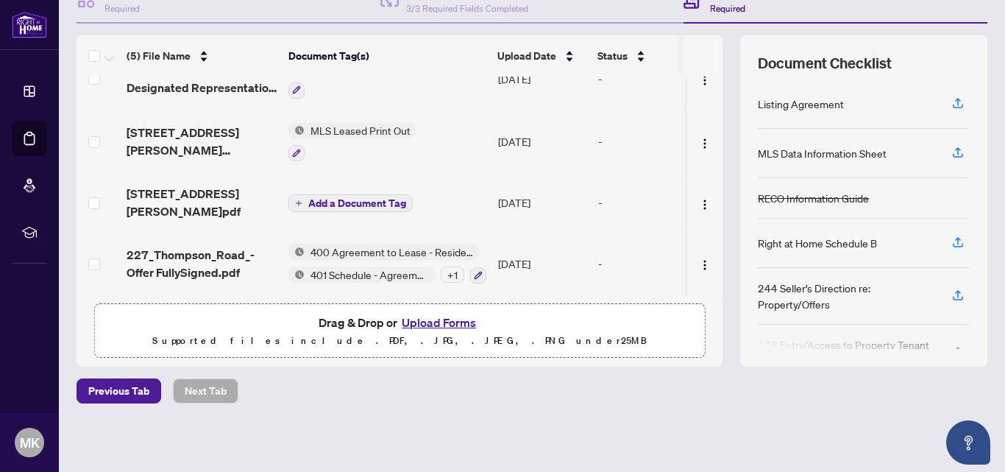
click at [433, 328] on button "Upload Forms" at bounding box center [438, 322] width 83 height 19
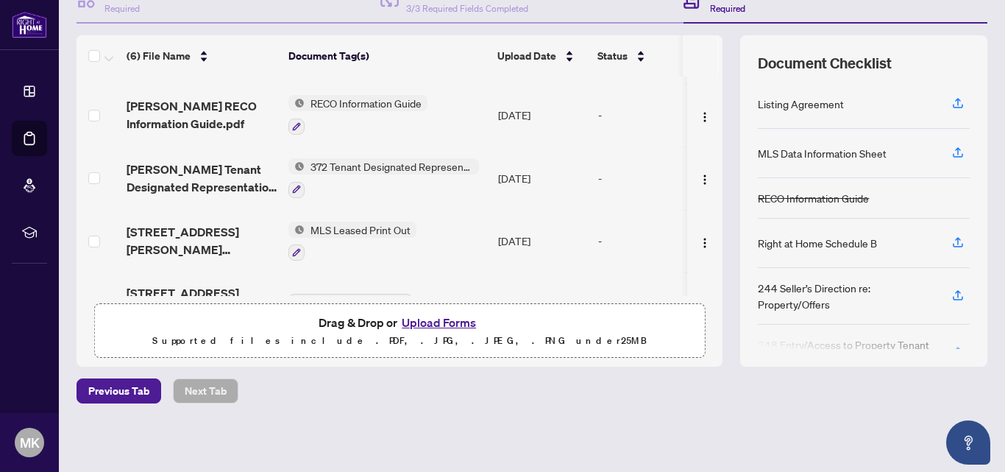
scroll to position [0, 0]
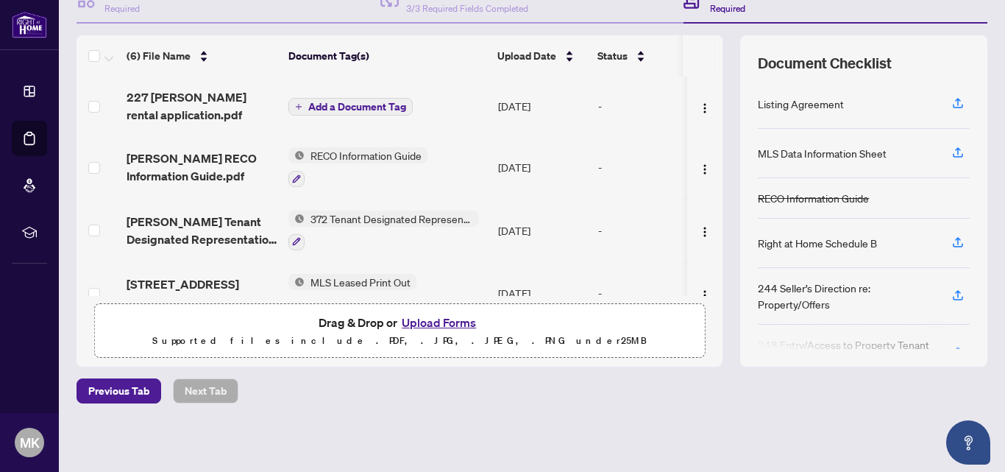
click at [354, 103] on span "Add a Document Tag" at bounding box center [357, 107] width 98 height 10
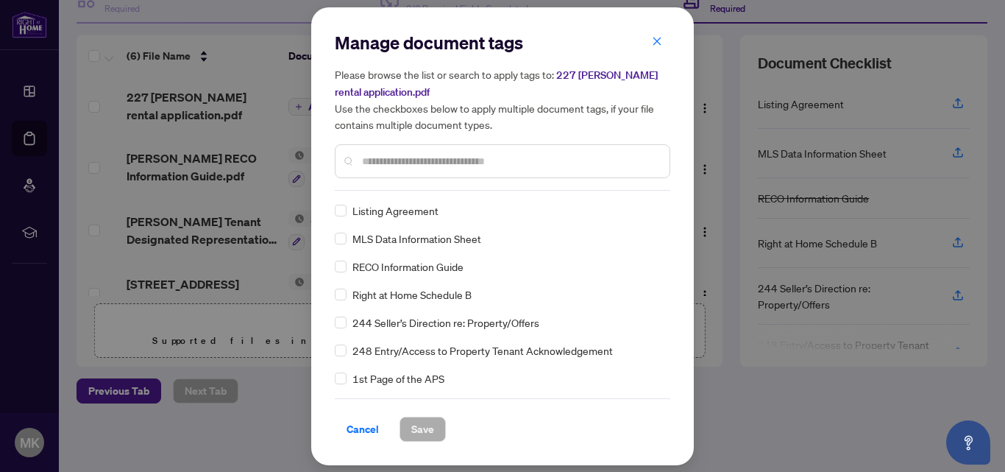
click at [384, 163] on input "text" at bounding box center [510, 161] width 296 height 16
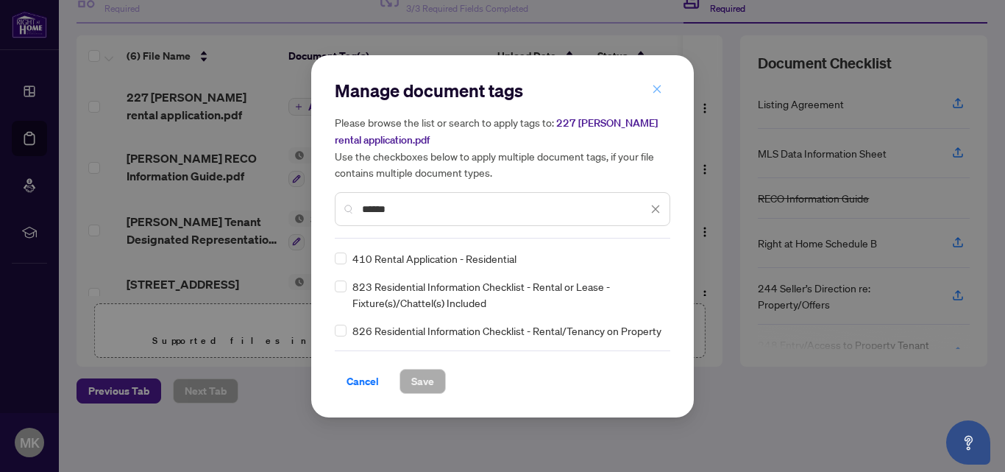
type input "******"
click at [655, 86] on icon "close" at bounding box center [657, 89] width 10 height 10
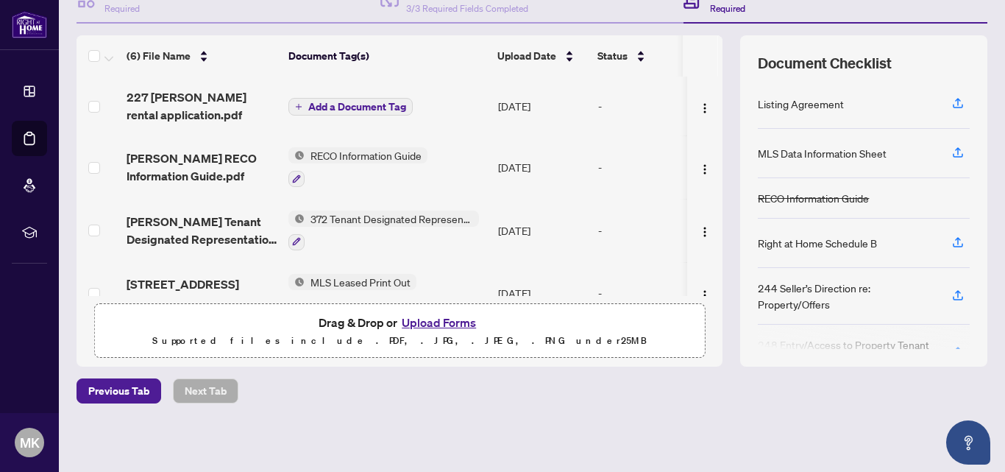
click at [336, 106] on span "Add a Document Tag" at bounding box center [357, 107] width 98 height 10
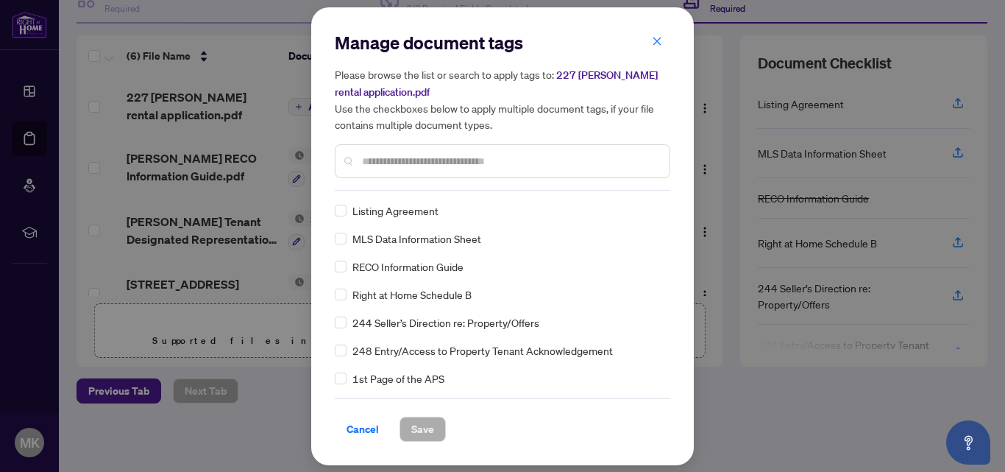
click at [369, 163] on input "text" at bounding box center [510, 161] width 296 height 16
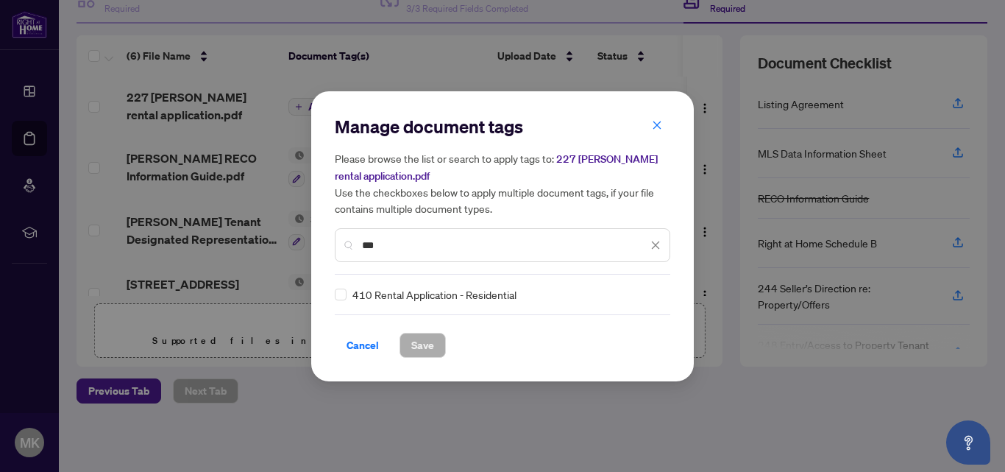
type input "***"
click at [424, 345] on span "Save" at bounding box center [422, 345] width 23 height 24
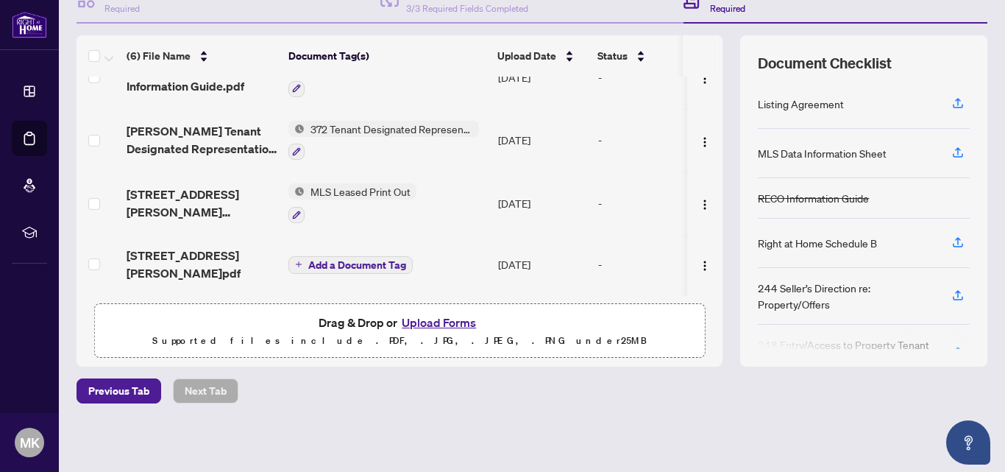
scroll to position [158, 0]
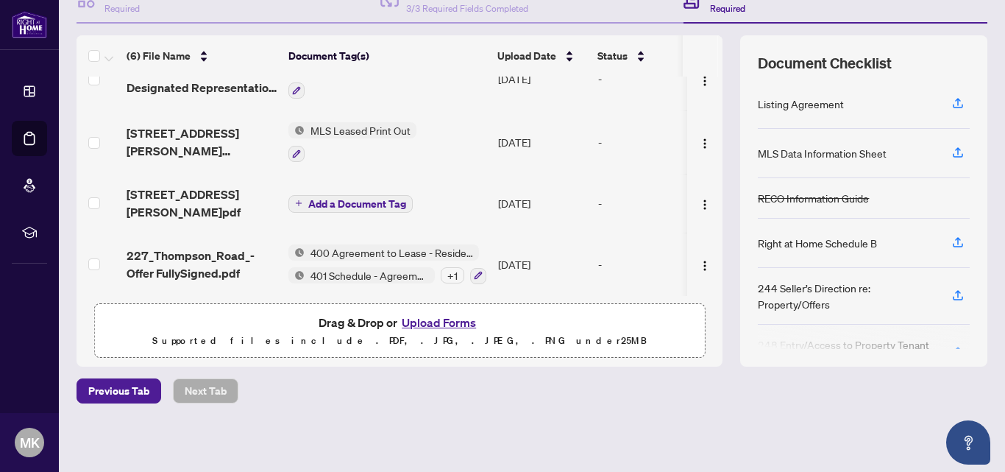
click at [327, 199] on span "Add a Document Tag" at bounding box center [357, 204] width 98 height 10
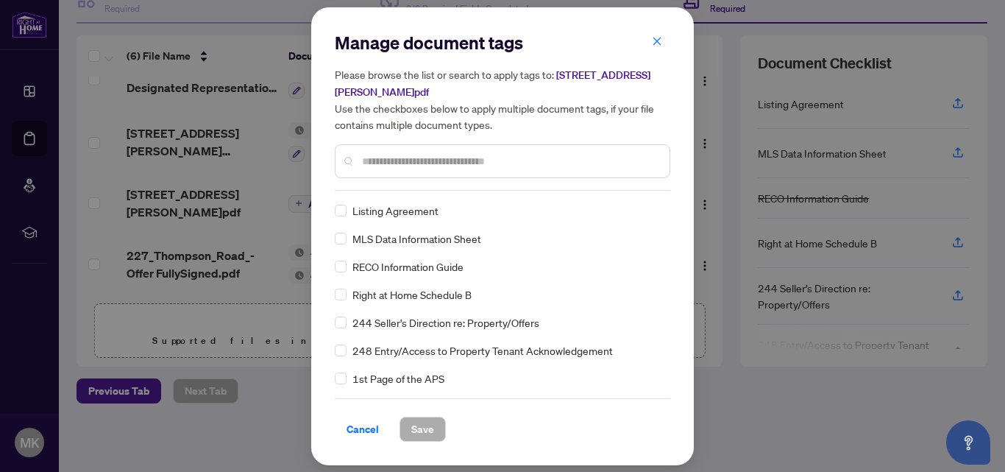
click at [371, 183] on div "Manage document tags Please browse the list or search to apply tags to: [STREET…" at bounding box center [502, 111] width 335 height 160
click at [371, 166] on input "text" at bounding box center [510, 161] width 296 height 16
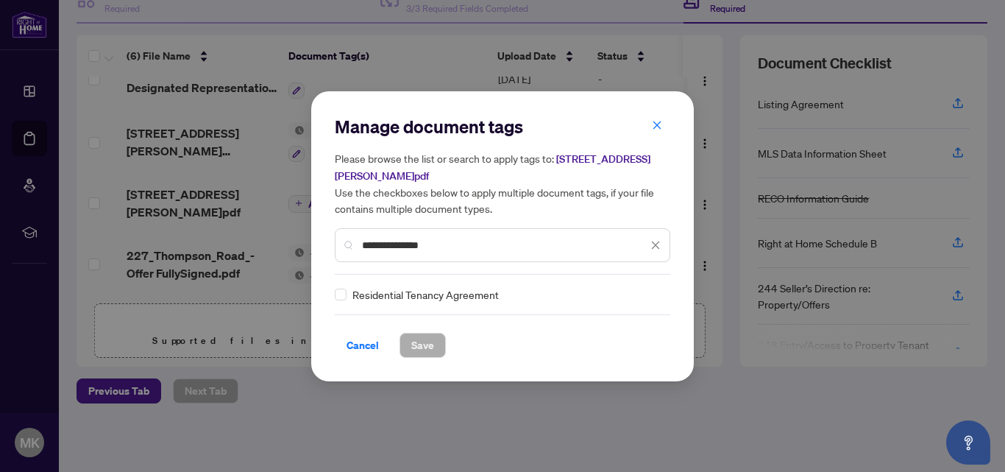
type input "**********"
click at [420, 336] on span "Save" at bounding box center [422, 345] width 23 height 24
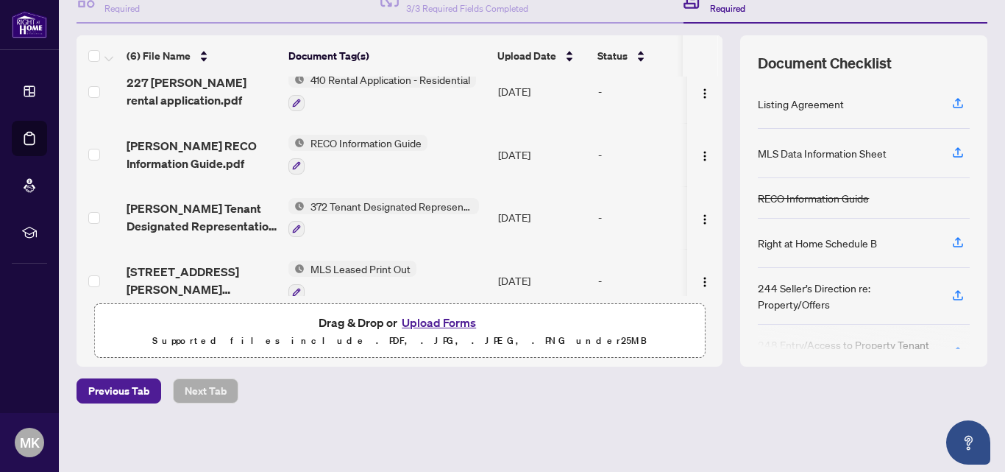
scroll to position [0, 0]
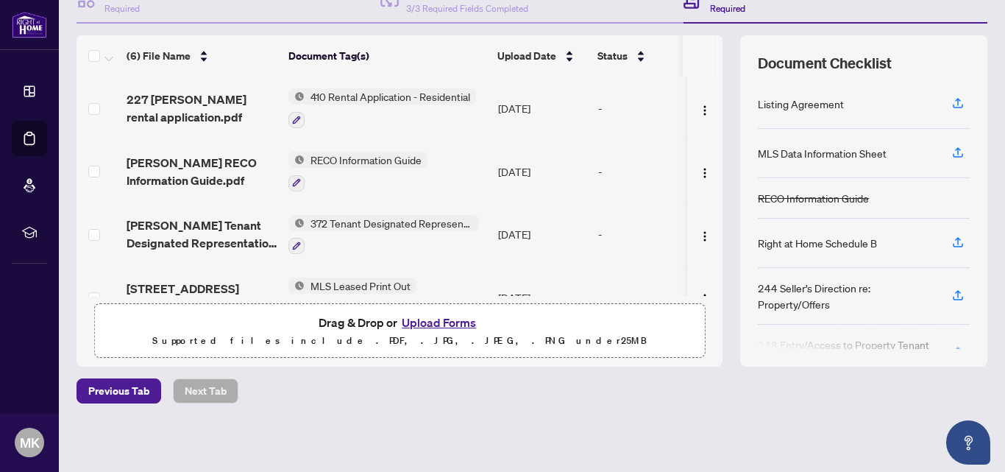
click at [429, 320] on button "Upload Forms" at bounding box center [438, 322] width 83 height 19
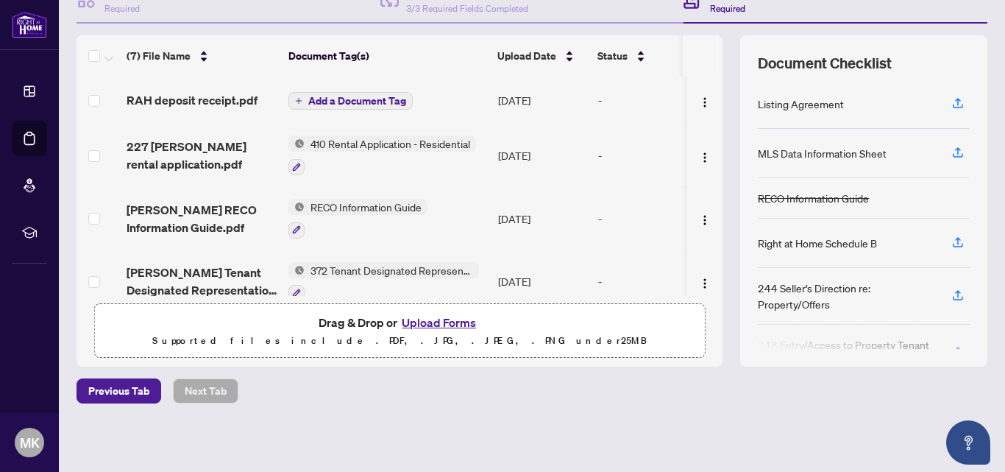
click at [324, 100] on span "Add a Document Tag" at bounding box center [357, 101] width 98 height 10
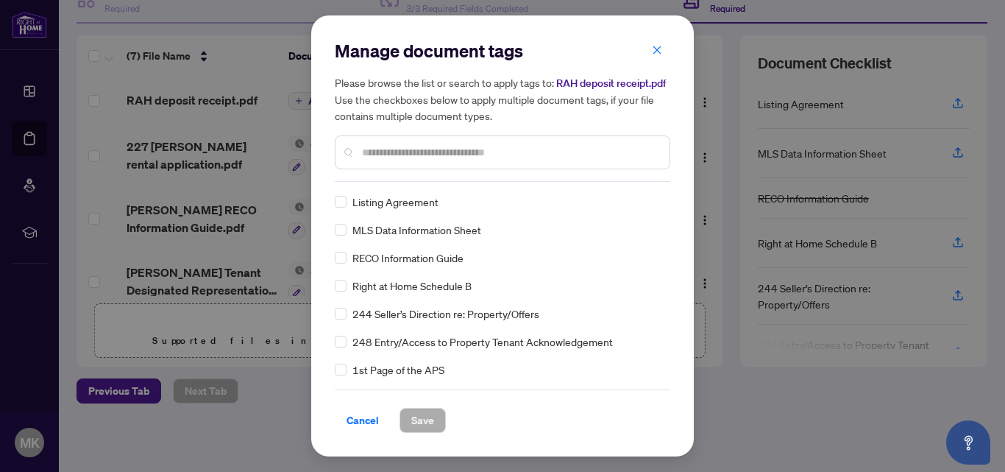
click at [376, 149] on input "text" at bounding box center [510, 152] width 296 height 16
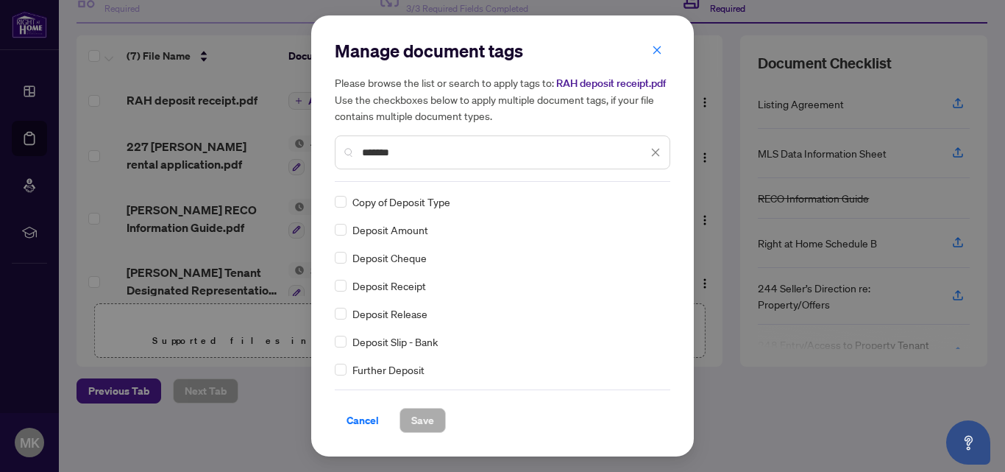
type input "*******"
click at [422, 416] on span "Save" at bounding box center [422, 420] width 23 height 24
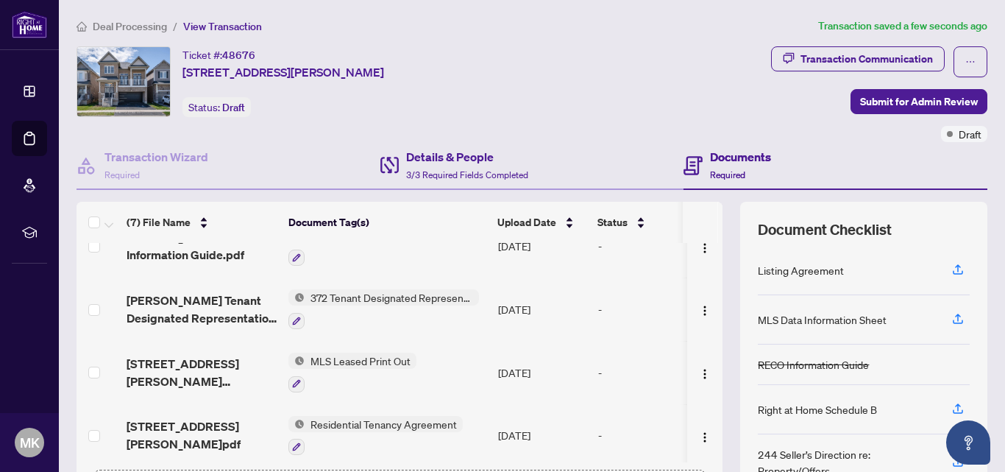
scroll to position [225, 0]
